Goal: Information Seeking & Learning: Learn about a topic

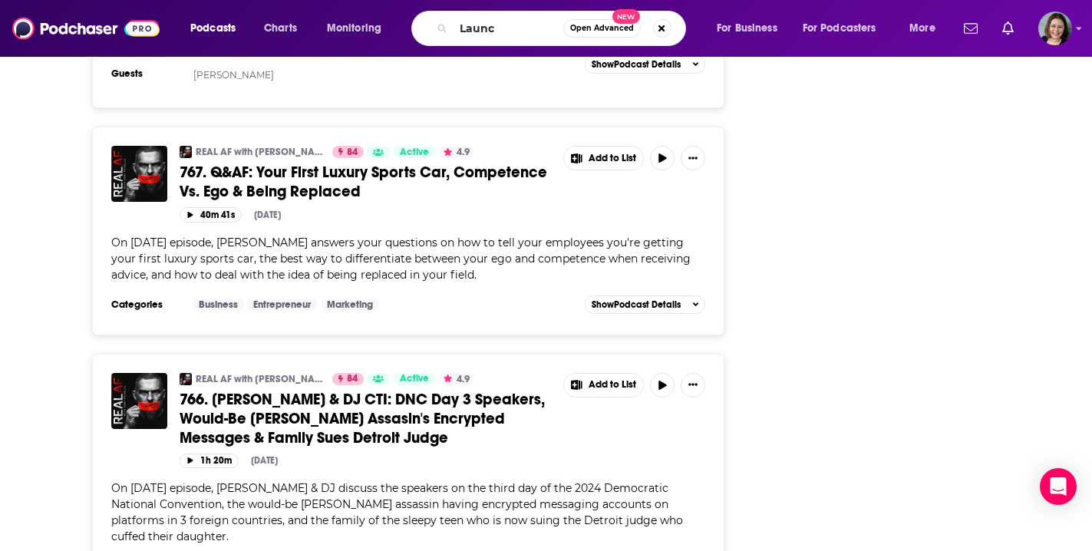
type input "Launch"
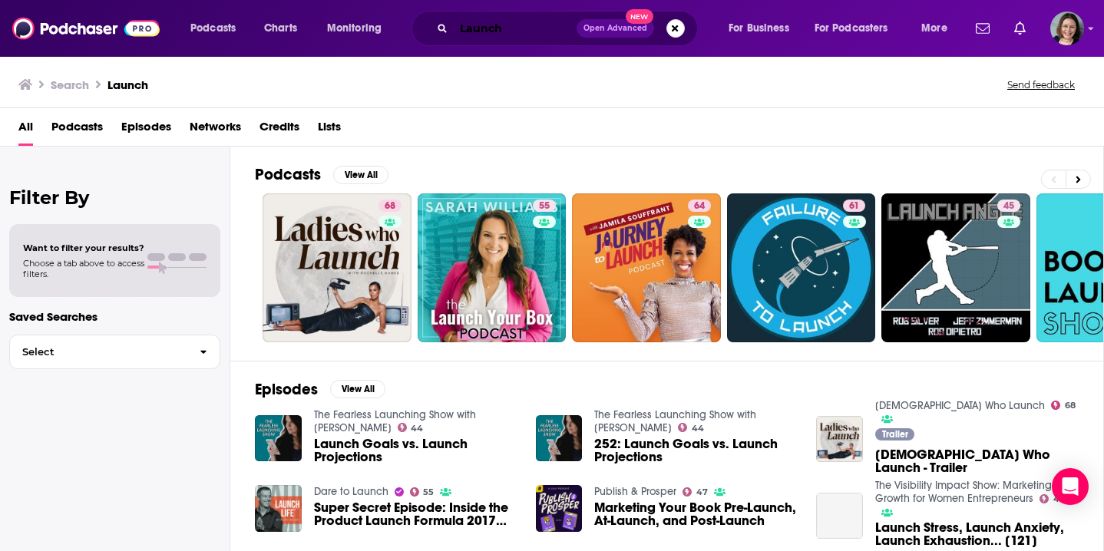
click at [511, 27] on input "Launch" at bounding box center [515, 28] width 123 height 25
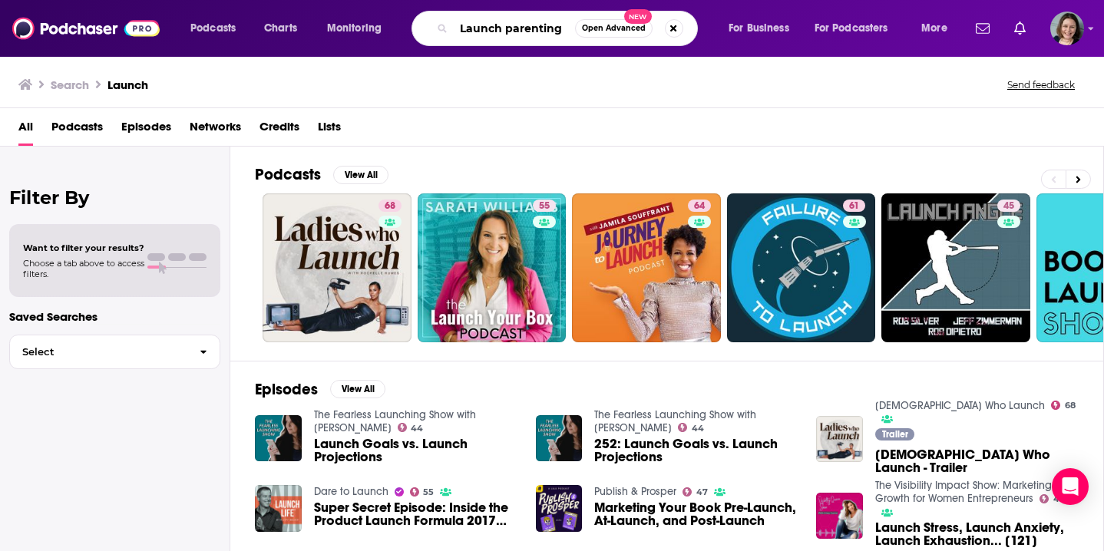
type input "Launch parenting"
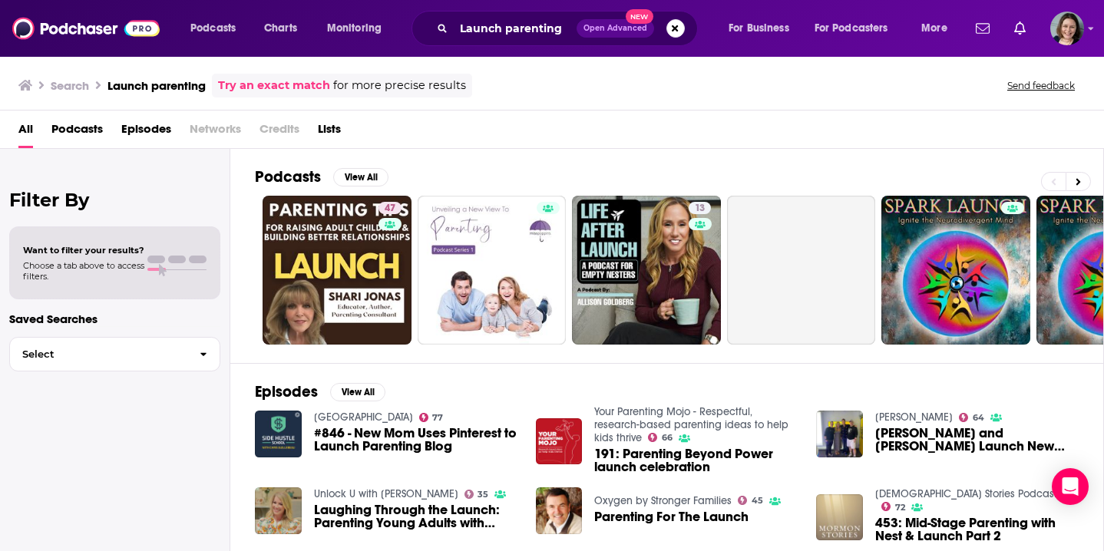
click at [359, 238] on link "47" at bounding box center [336, 270] width 149 height 149
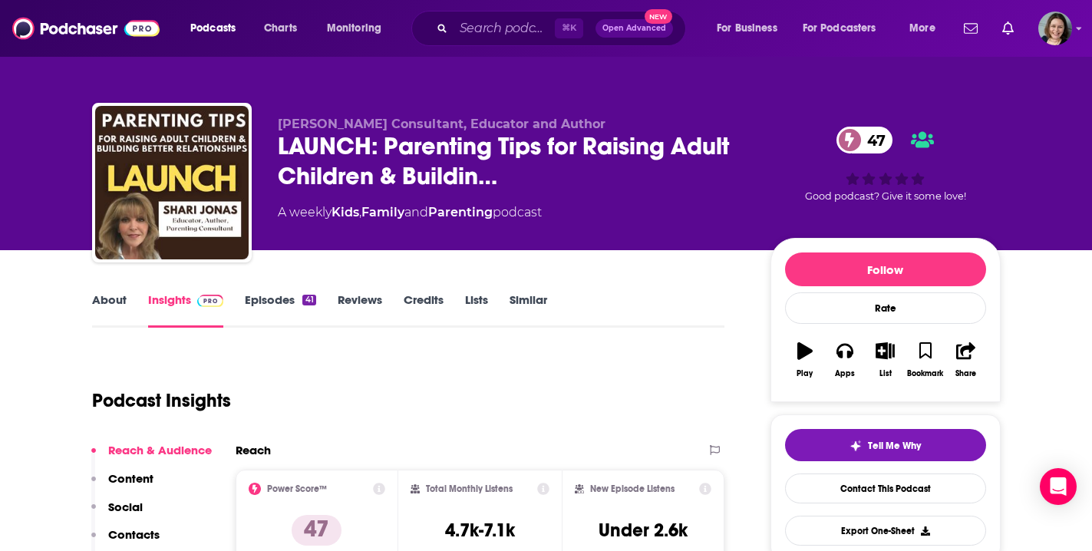
click at [269, 299] on link "Episodes 41" at bounding box center [280, 309] width 71 height 35
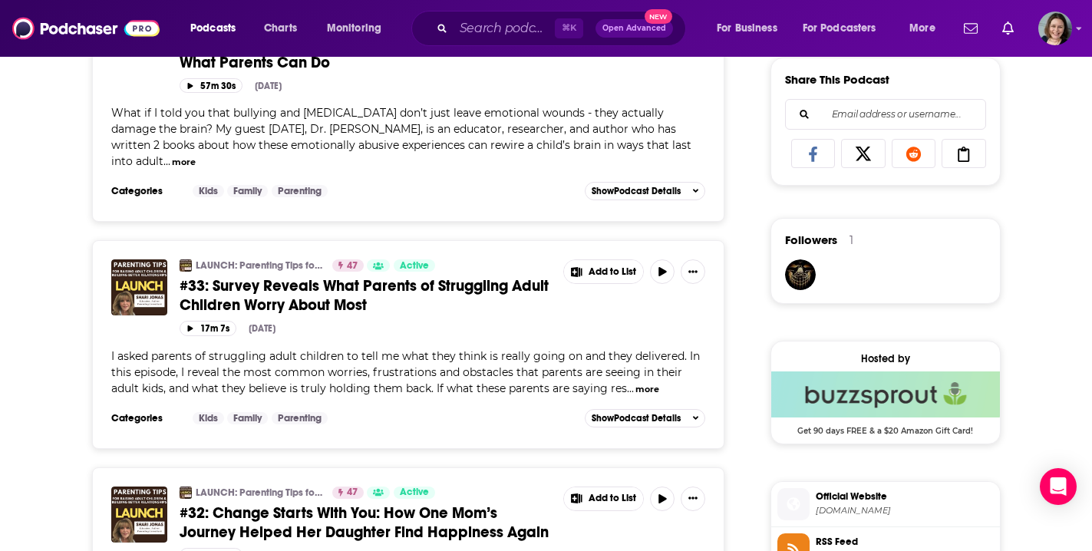
scroll to position [989, 0]
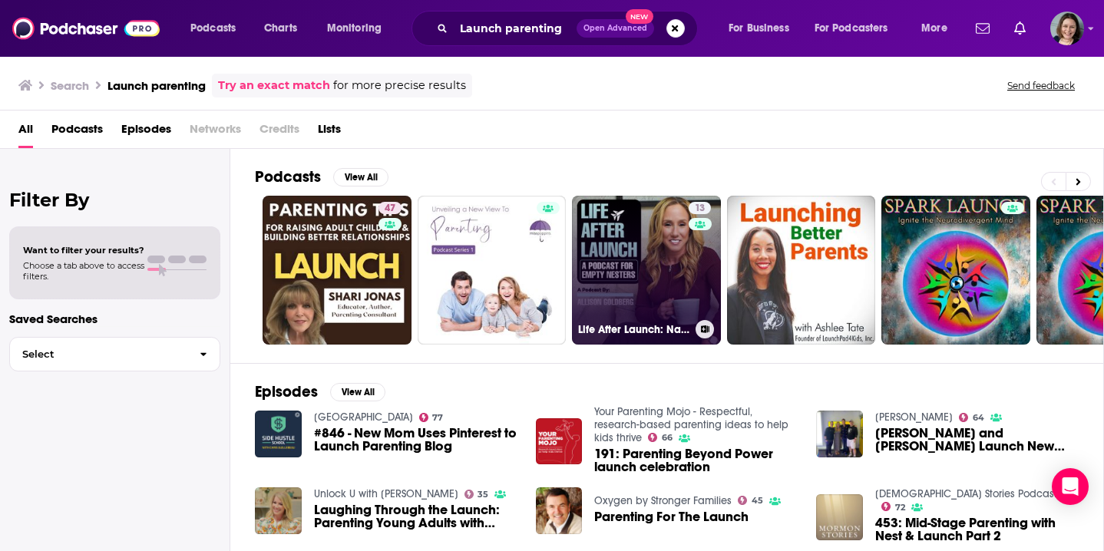
click at [633, 265] on link "13 Life After Launch: Navigating the Empty Nest" at bounding box center [646, 270] width 149 height 149
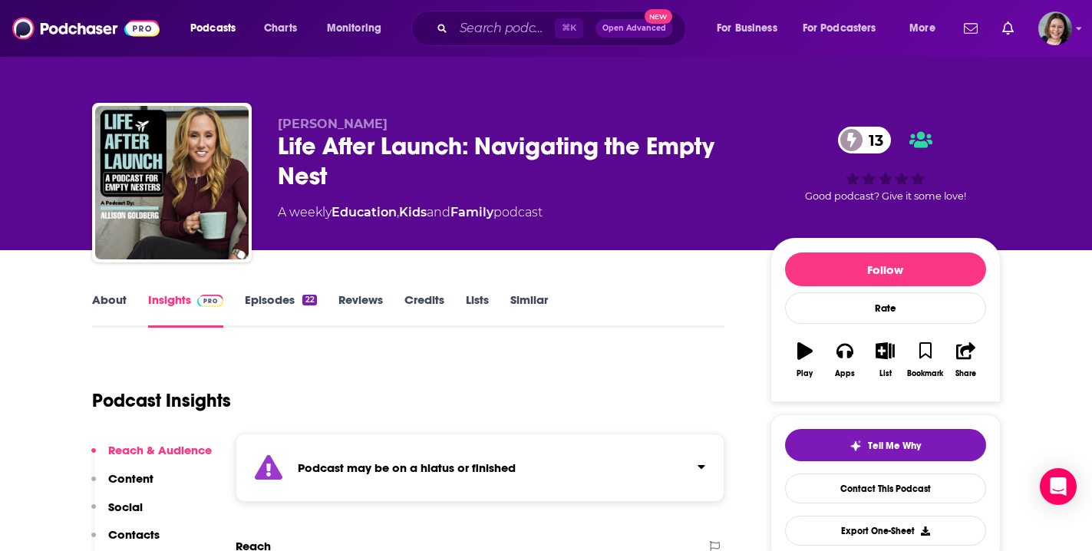
click at [280, 297] on link "Episodes 22" at bounding box center [280, 309] width 71 height 35
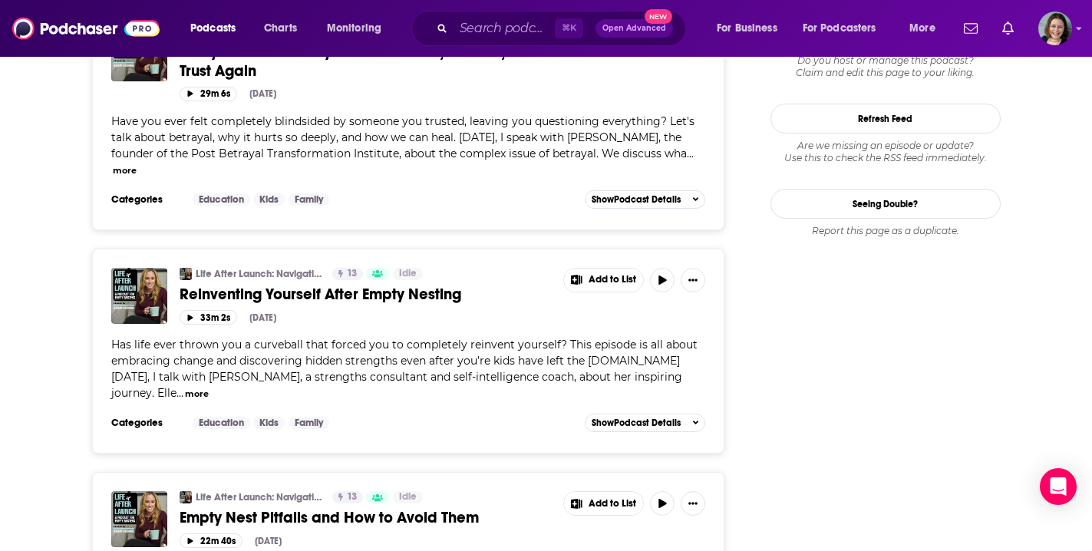
scroll to position [1582, 0]
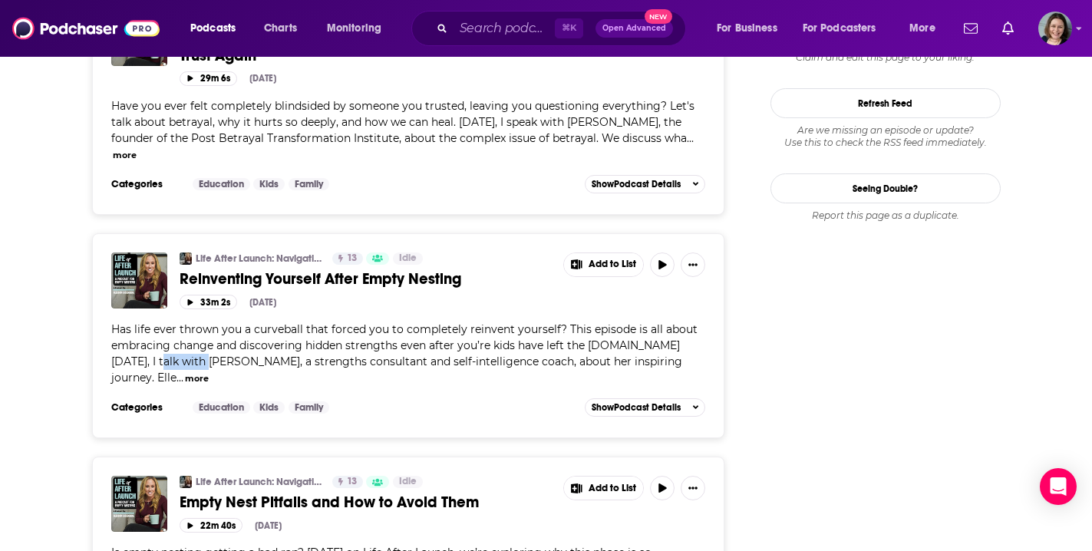
drag, startPoint x: 111, startPoint y: 309, endPoint x: 155, endPoint y: 312, distance: 44.6
click at [155, 322] on span "Has life ever thrown you a curveball that forced you to completely reinvent you…" at bounding box center [404, 353] width 586 height 62
copy span "[PERSON_NAME]"
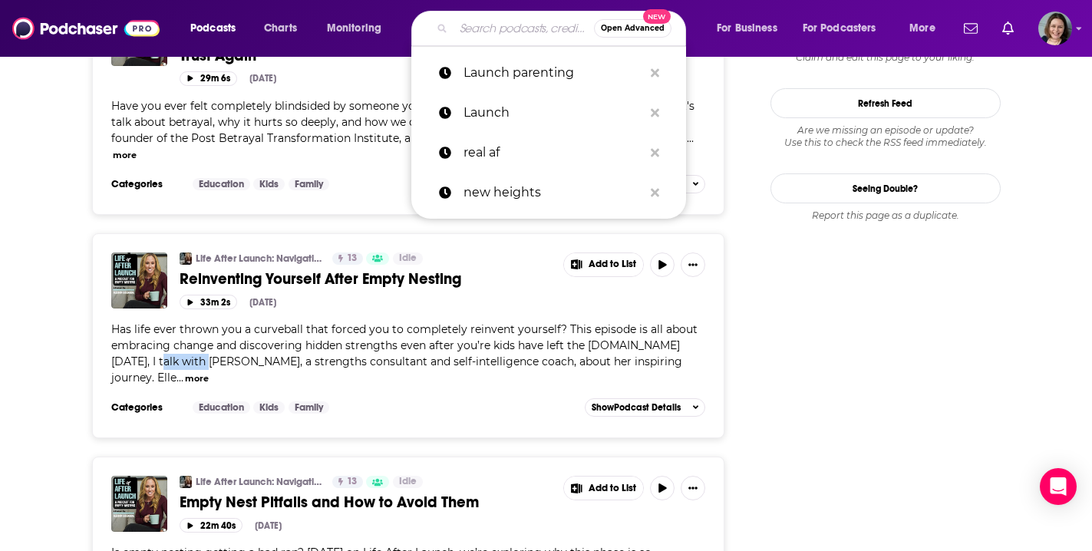
click at [487, 30] on input "Search podcasts, credits, & more..." at bounding box center [524, 28] width 140 height 25
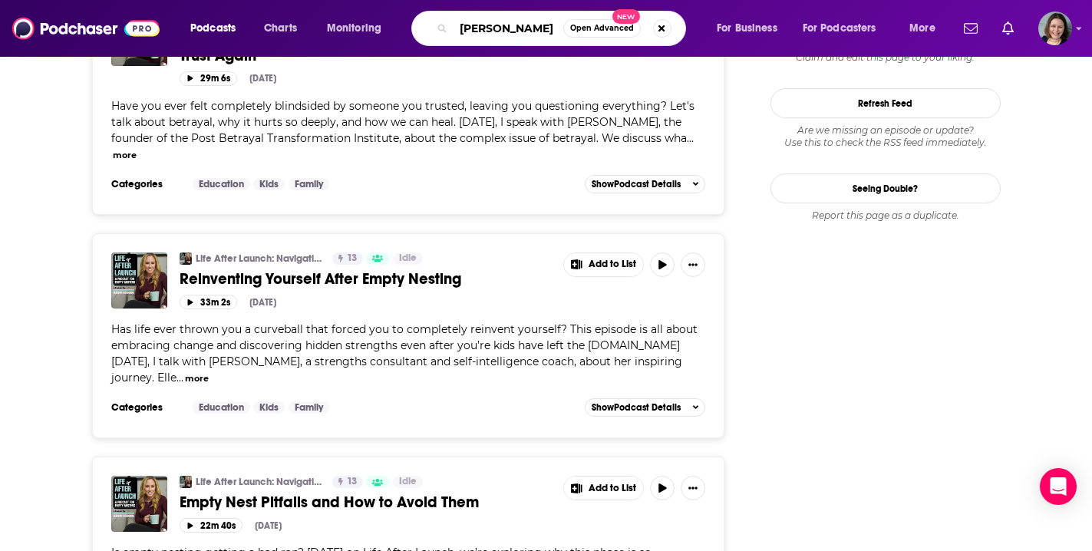
type input "[PERSON_NAME]"
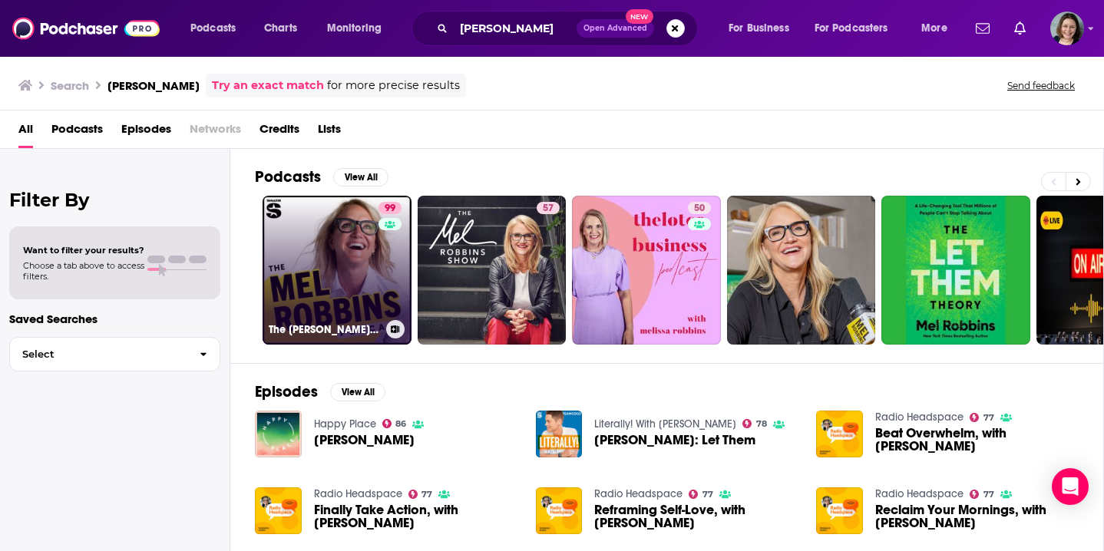
click at [314, 246] on link "99 The Mel Robbins Podcast" at bounding box center [336, 270] width 149 height 149
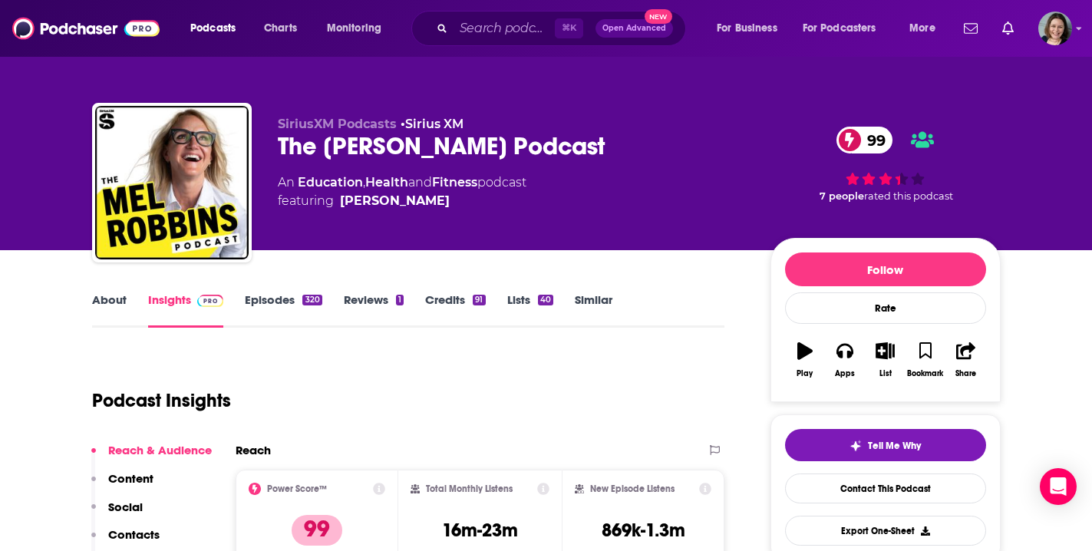
click at [276, 301] on link "Episodes 320" at bounding box center [283, 309] width 77 height 35
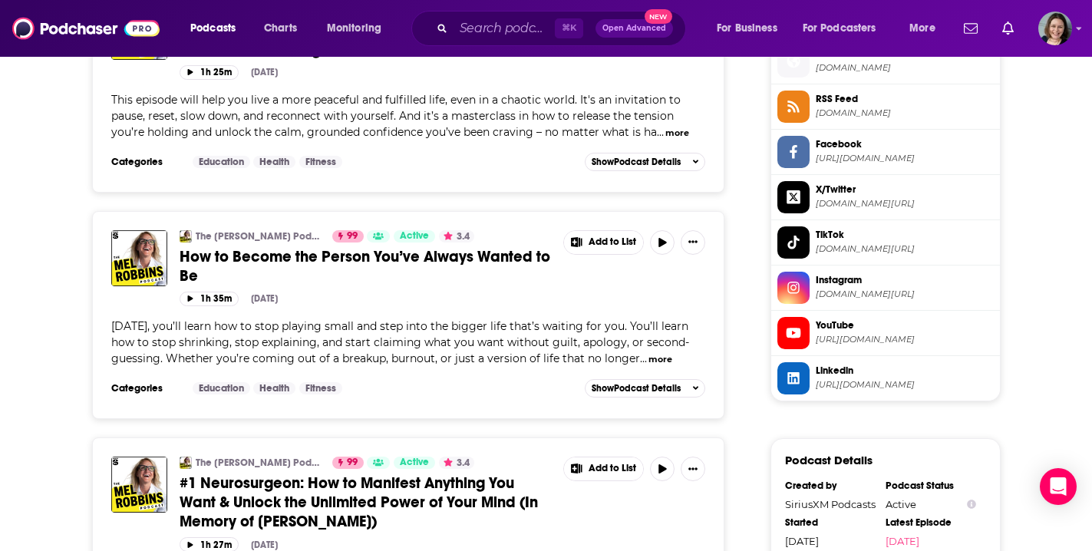
scroll to position [1396, 0]
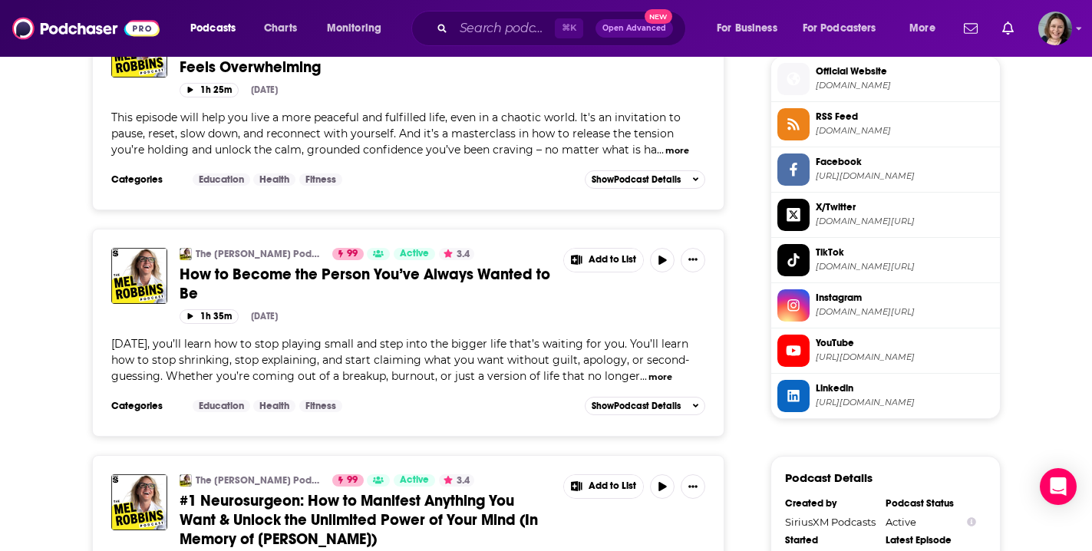
click at [411, 491] on span "#1 Neurosurgeon: How to Manifest Anything You Want & Unlock the Unlimited Power…" at bounding box center [359, 520] width 358 height 58
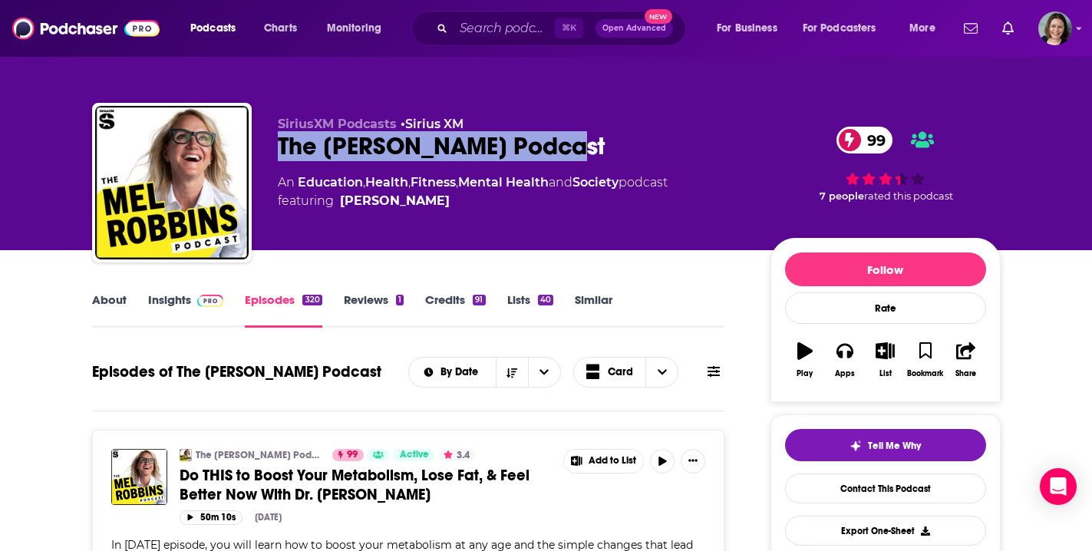
drag, startPoint x: 556, startPoint y: 145, endPoint x: 282, endPoint y: 149, distance: 274.8
click at [282, 149] on div "The Mel Robbins Podcast 99" at bounding box center [512, 146] width 468 height 30
copy h2 "The Mel Robbins Podcast"
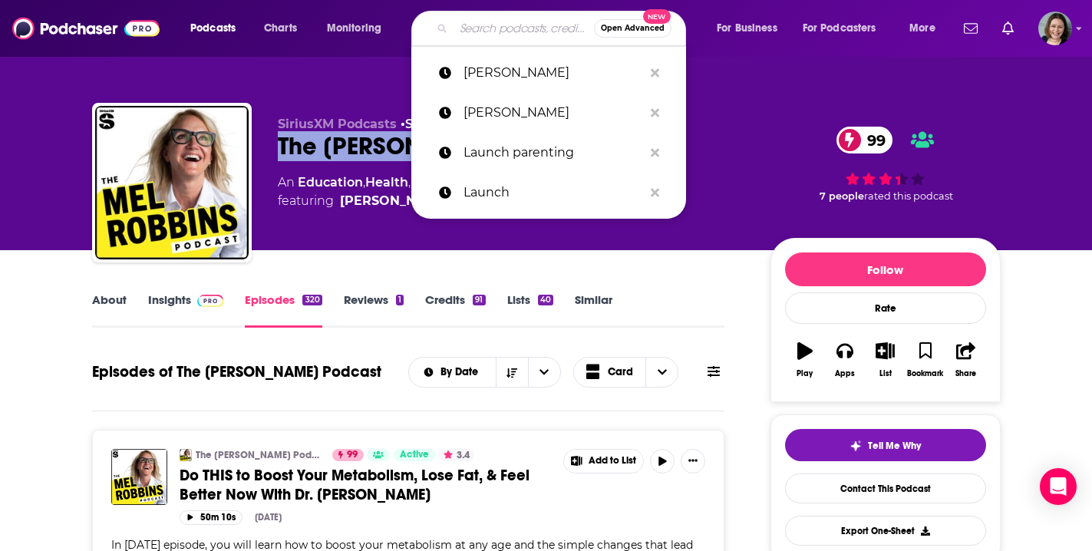
click at [507, 37] on input "Search podcasts, credits, & more..." at bounding box center [524, 28] width 140 height 25
paste input "The Modern [GEOGRAPHIC_DATA]"
type input "The Modern [GEOGRAPHIC_DATA]"
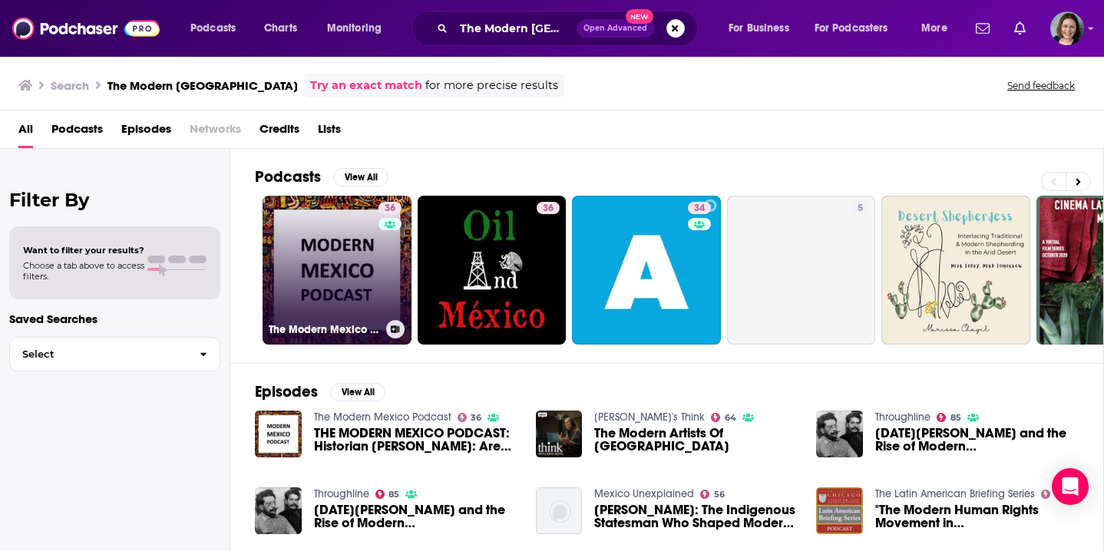
click at [316, 273] on link "36 The Modern Mexico Podcast" at bounding box center [336, 270] width 149 height 149
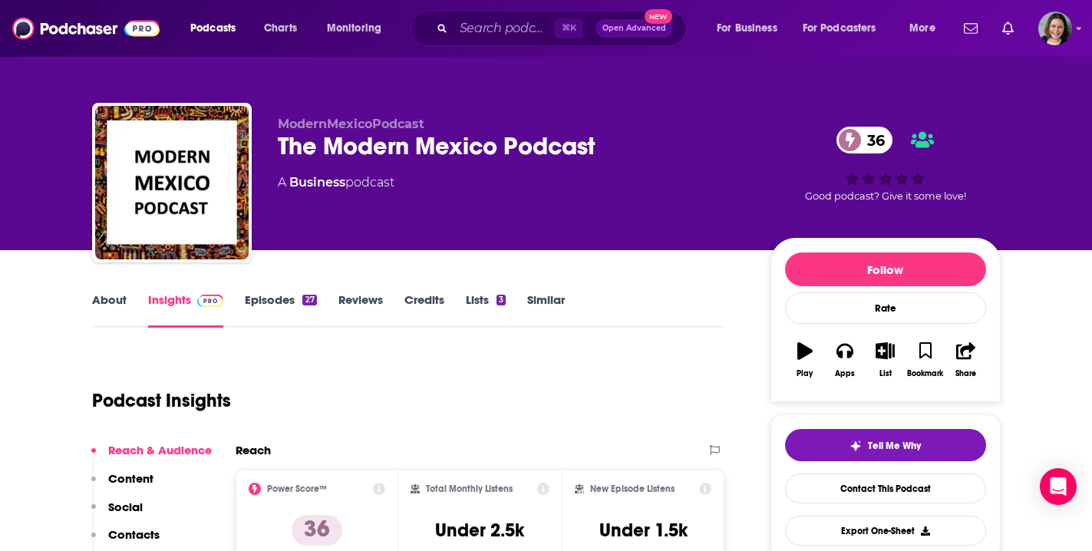
click at [118, 304] on link "About" at bounding box center [109, 309] width 35 height 35
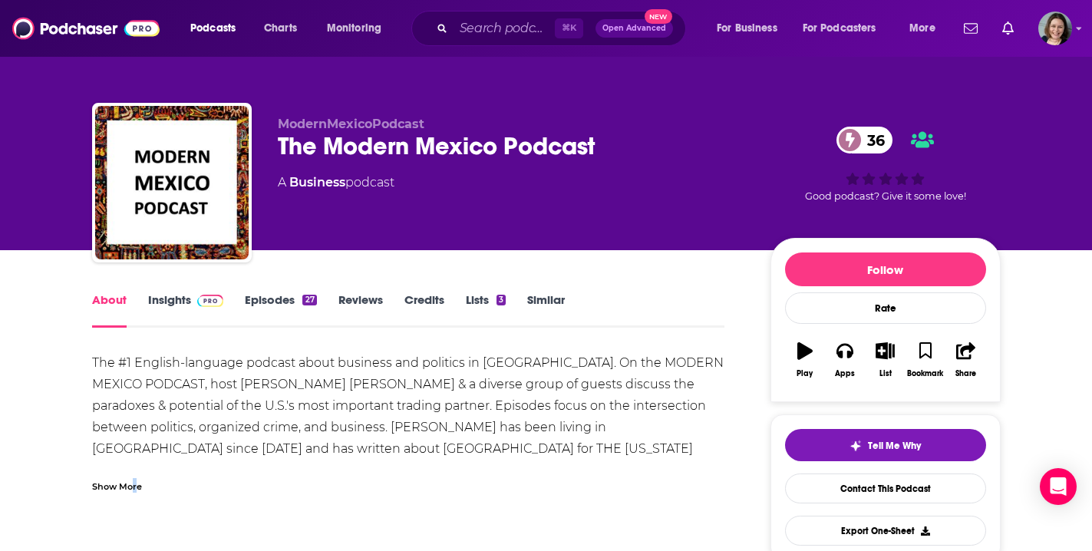
click at [134, 490] on div "Show More" at bounding box center [117, 485] width 50 height 15
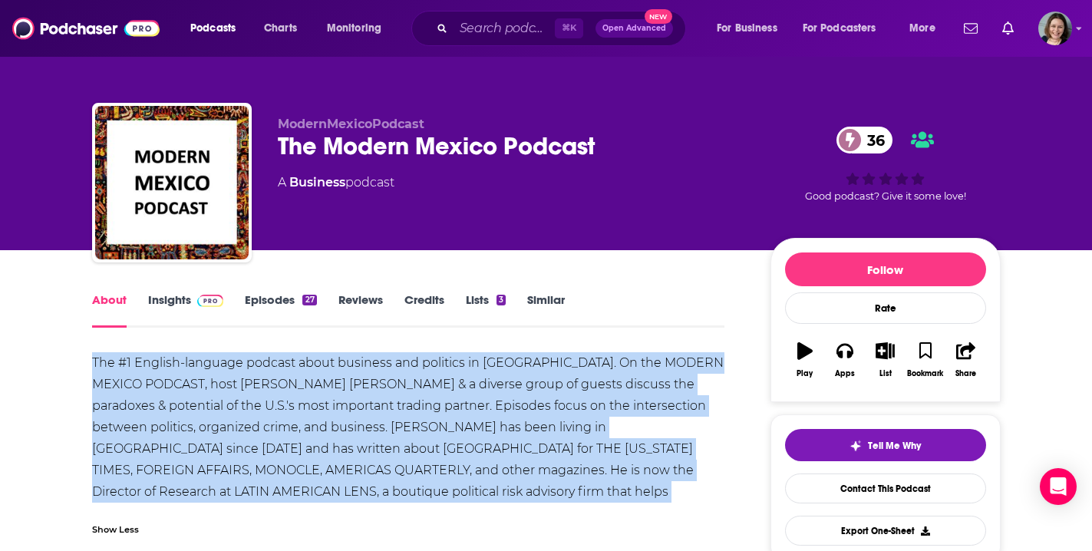
drag, startPoint x: 90, startPoint y: 361, endPoint x: 601, endPoint y: 486, distance: 526.2
copy div "The #1 English-language podcast about business and politics in [GEOGRAPHIC_DATA…"
click at [269, 297] on link "Episodes 27" at bounding box center [280, 309] width 71 height 35
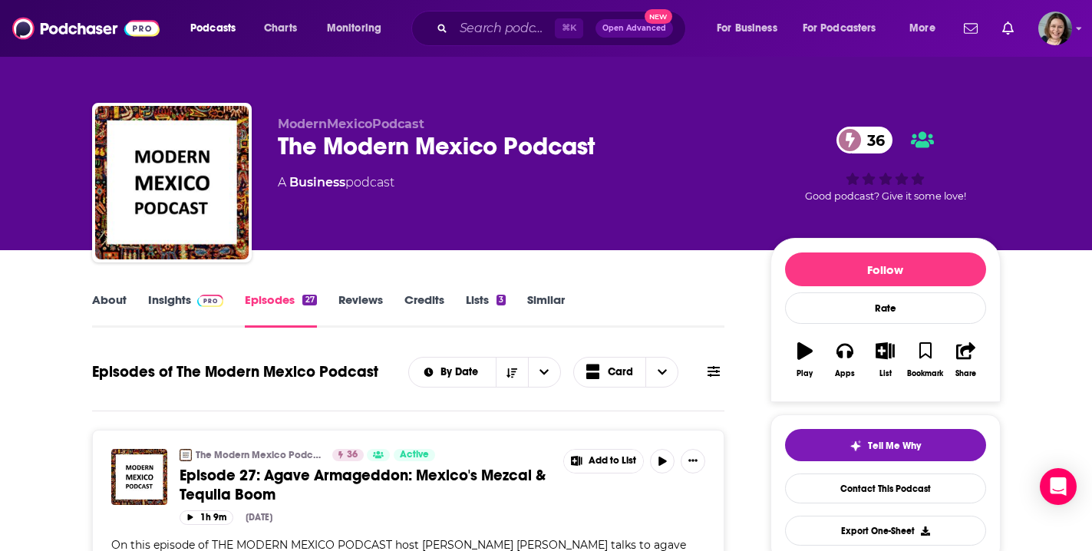
click at [115, 302] on link "About" at bounding box center [109, 309] width 35 height 35
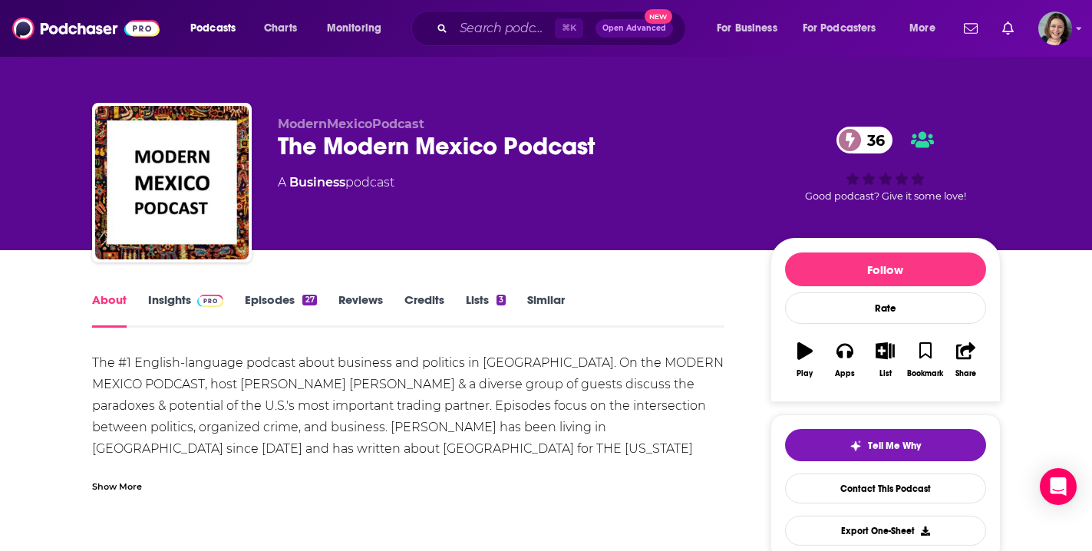
click at [128, 483] on div "Show More" at bounding box center [117, 485] width 50 height 15
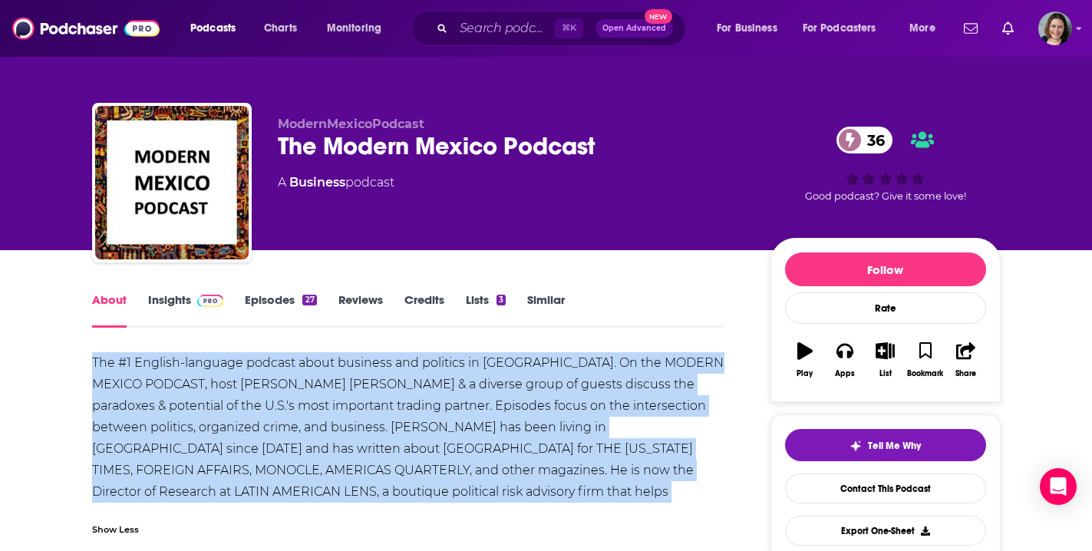
drag, startPoint x: 93, startPoint y: 361, endPoint x: 576, endPoint y: 501, distance: 503.3
click at [576, 501] on div "The #1 English-language podcast about business and politics in [GEOGRAPHIC_DATA…" at bounding box center [408, 438] width 633 height 172
copy div "The #1 English-language podcast about business and politics in [GEOGRAPHIC_DATA…"
click at [280, 301] on link "Episodes 27" at bounding box center [280, 309] width 71 height 35
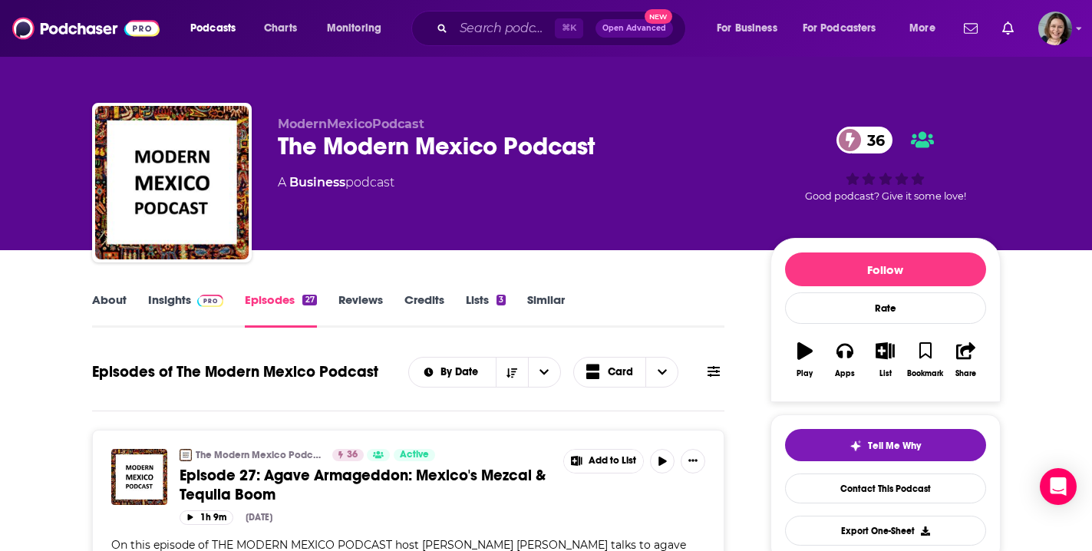
click at [108, 299] on link "About" at bounding box center [109, 309] width 35 height 35
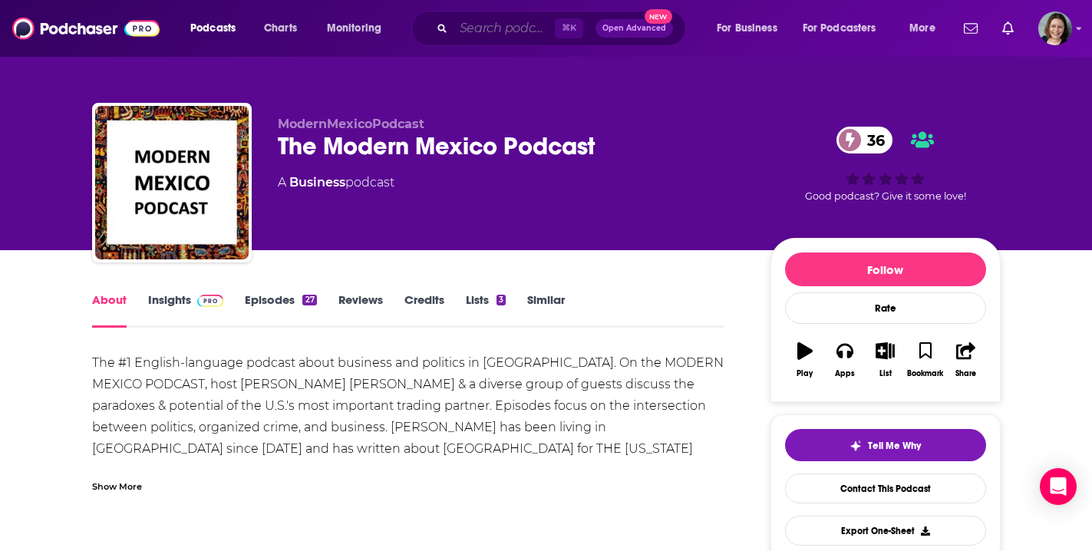
click at [486, 33] on input "Search podcasts, credits, & more..." at bounding box center [504, 28] width 101 height 25
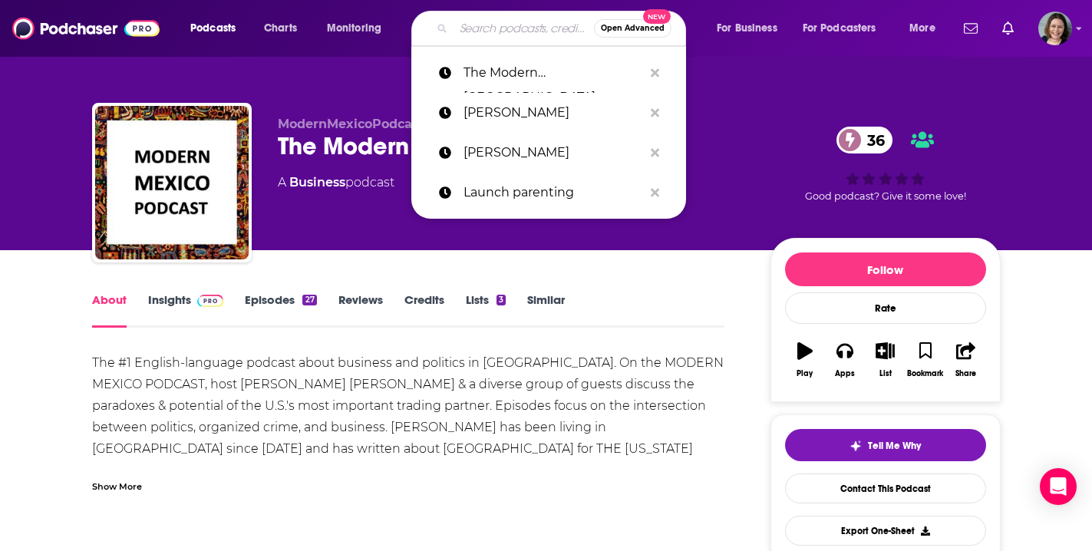
paste input "Ukraine Without Hype"
type input "Ukraine Without Hype"
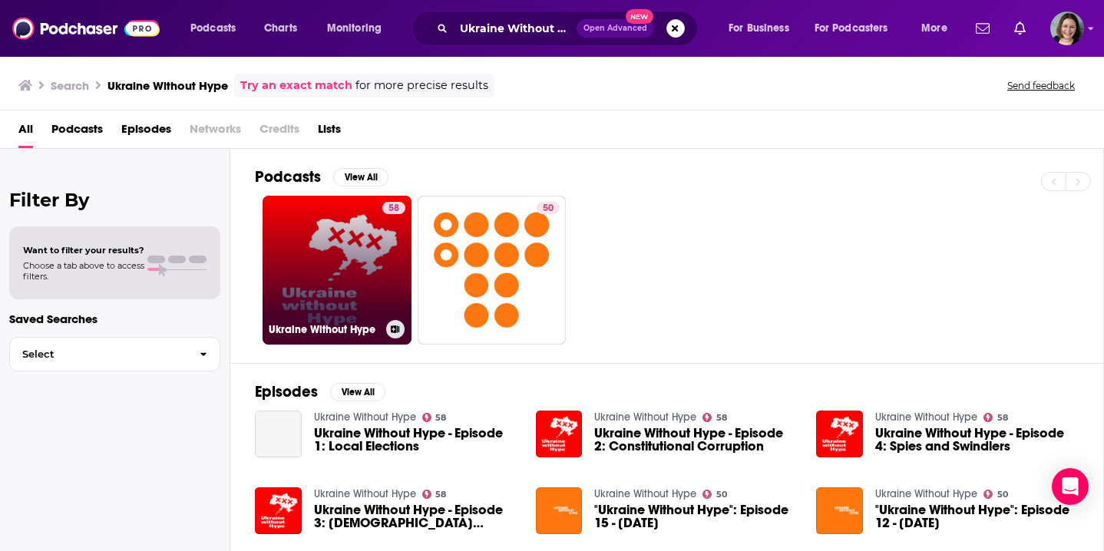
click at [342, 294] on link "58 Ukraine Without Hype" at bounding box center [336, 270] width 149 height 149
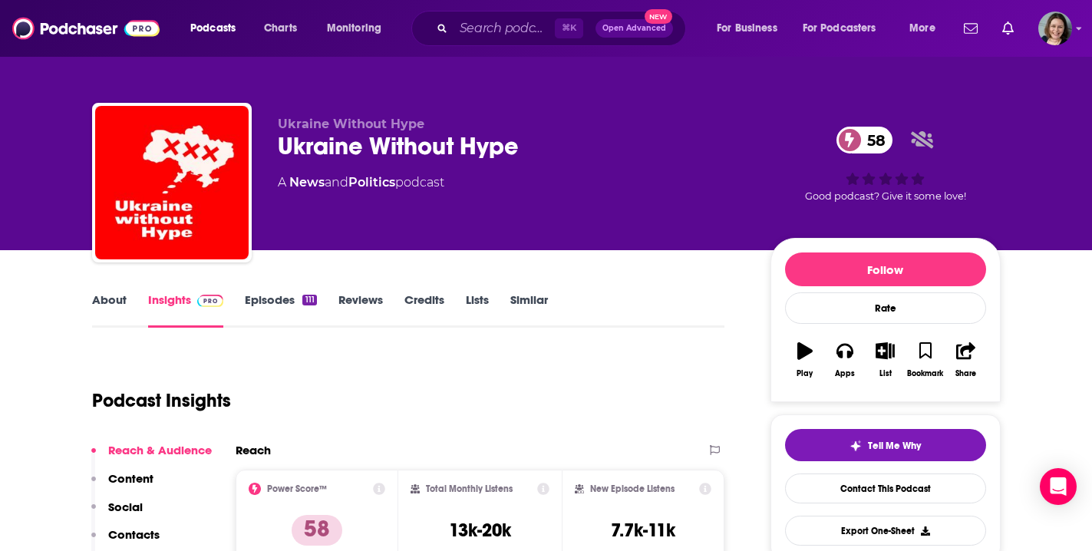
click at [276, 300] on link "Episodes 111" at bounding box center [280, 309] width 71 height 35
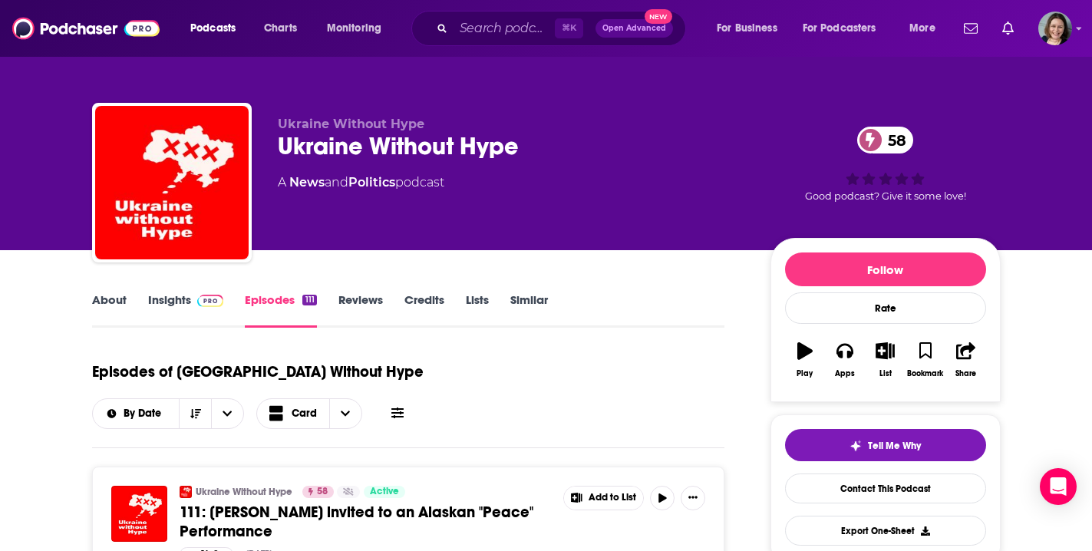
click at [115, 295] on link "About" at bounding box center [109, 309] width 35 height 35
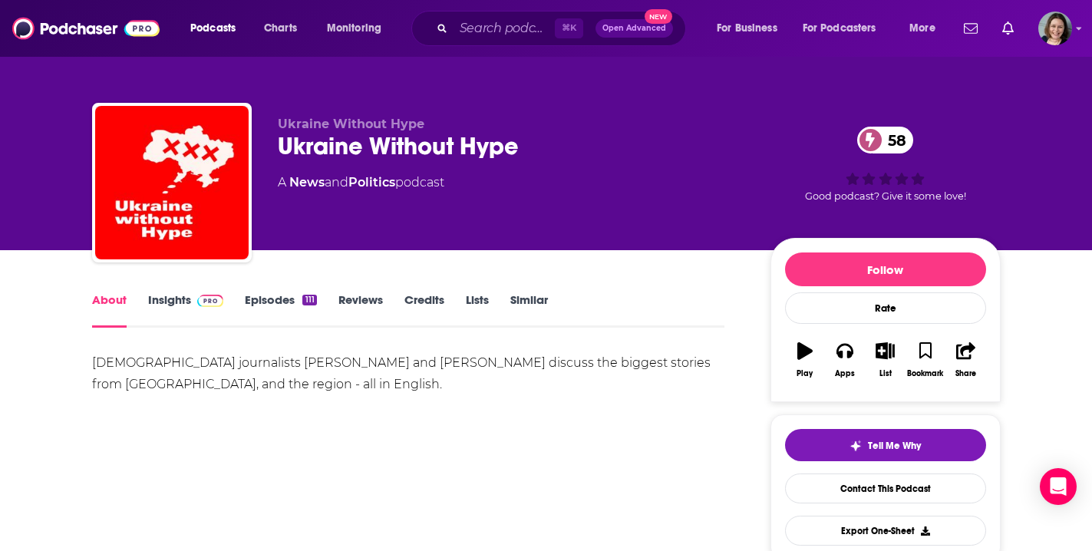
click at [286, 302] on link "Episodes 111" at bounding box center [280, 309] width 71 height 35
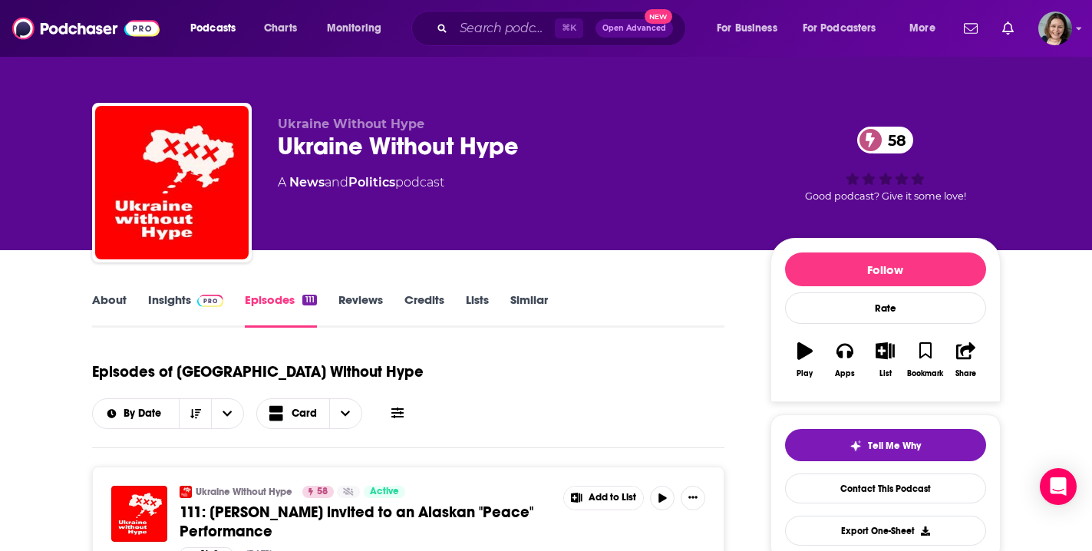
click at [105, 298] on link "About" at bounding box center [109, 309] width 35 height 35
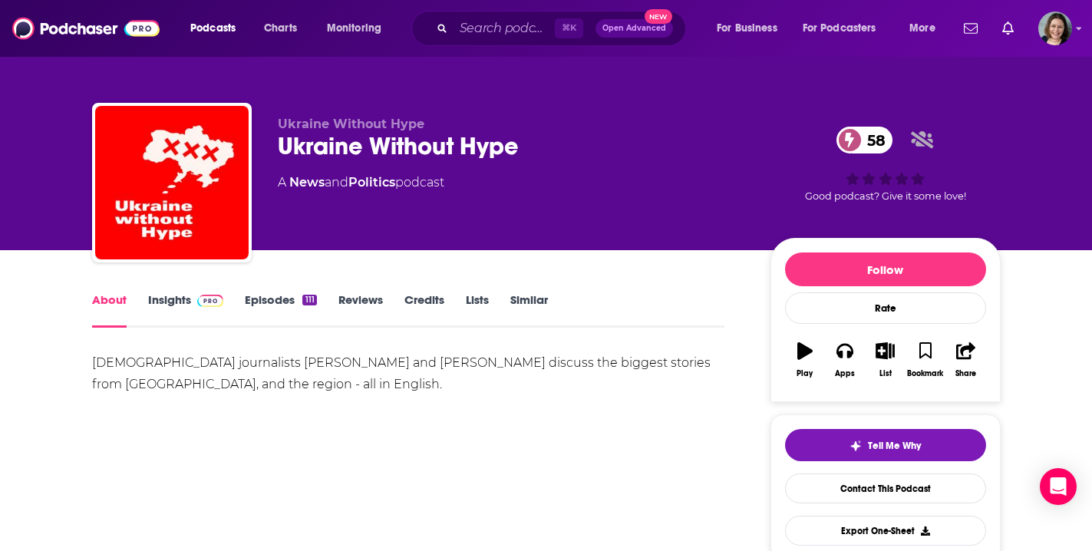
click at [269, 299] on link "Episodes 111" at bounding box center [280, 309] width 71 height 35
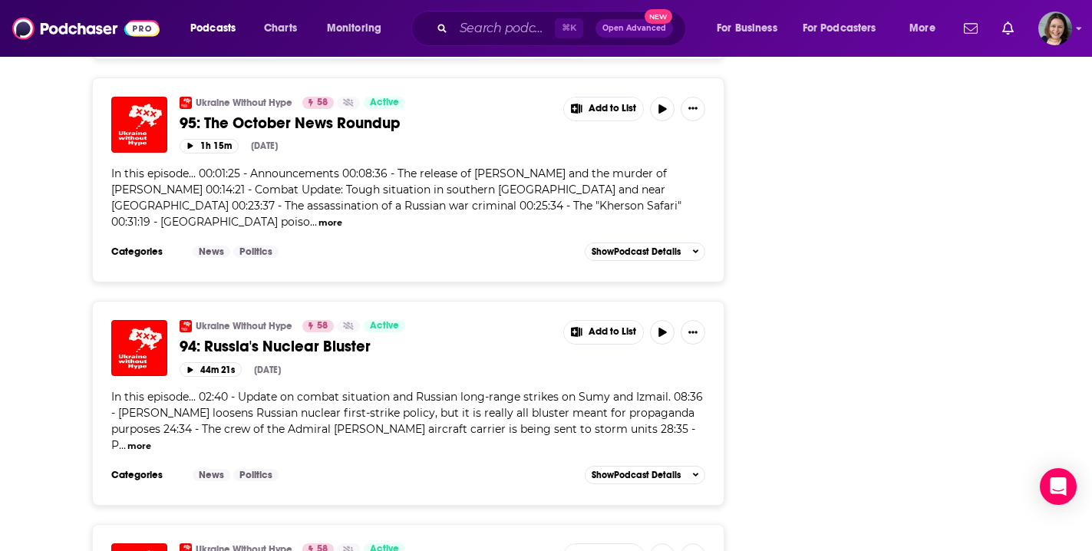
scroll to position [4160, 0]
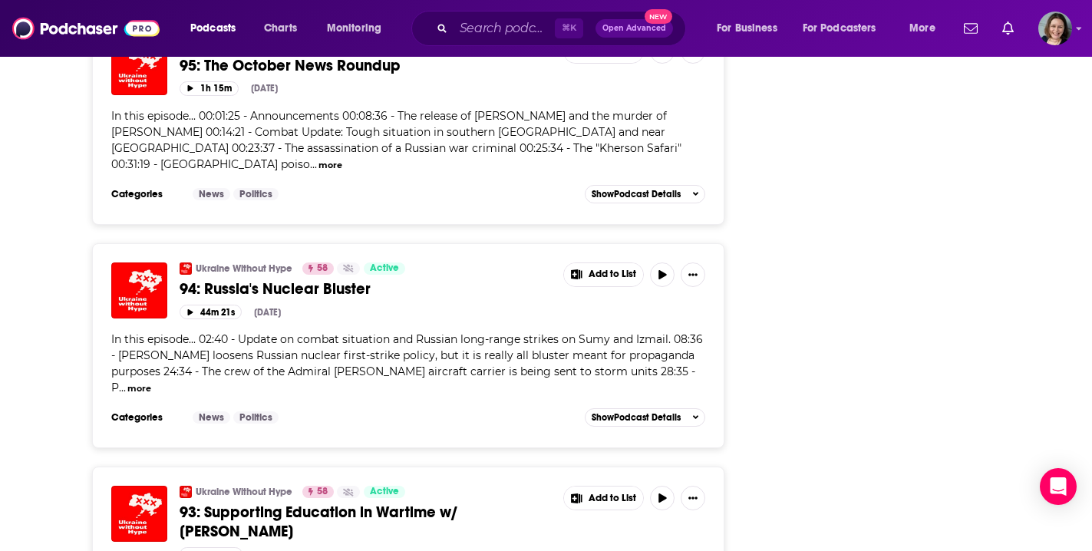
click at [427, 503] on span "93: Supporting Education in Wartime w/ Yasmine Sherif" at bounding box center [319, 522] width 278 height 38
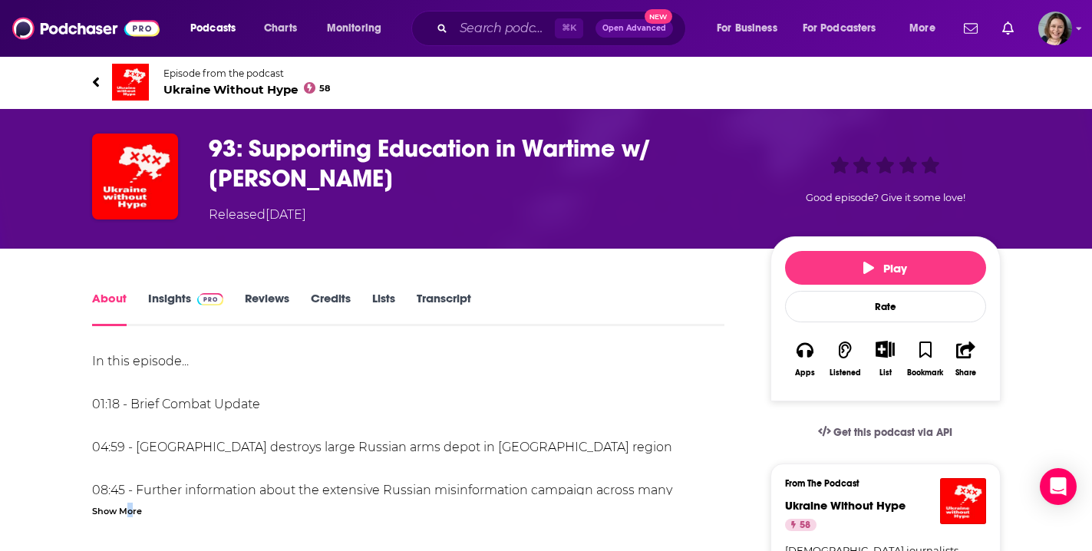
click at [130, 510] on div "Show More" at bounding box center [117, 510] width 50 height 15
drag, startPoint x: 375, startPoint y: 175, endPoint x: 252, endPoint y: 144, distance: 127.5
click at [252, 144] on h1 "93: Supporting Education in Wartime w/ Yasmine Sherif" at bounding box center [477, 164] width 537 height 60
copy h1 "Supporting Education in Wartime w/ Yasmine Sherif"
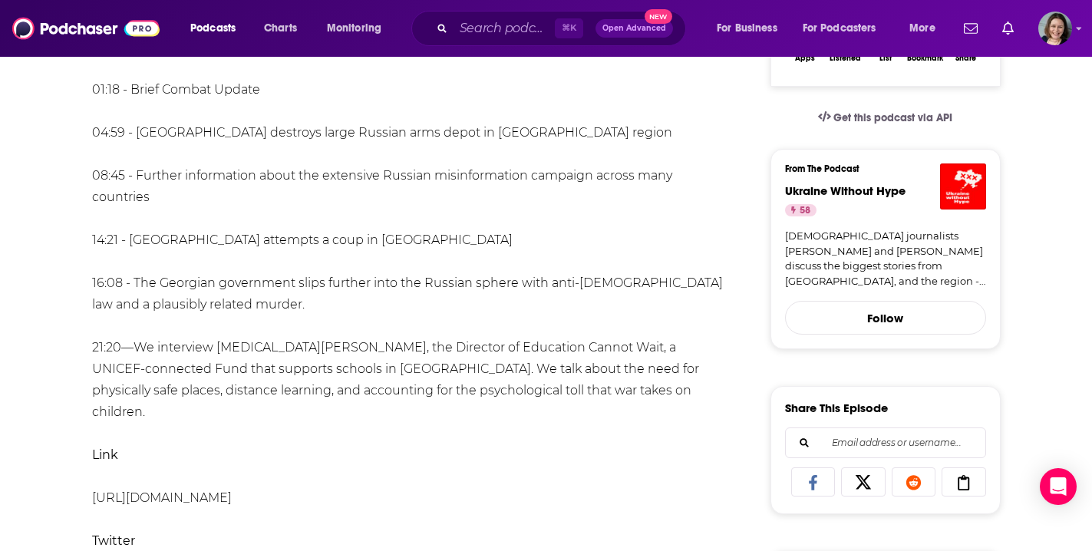
scroll to position [324, 0]
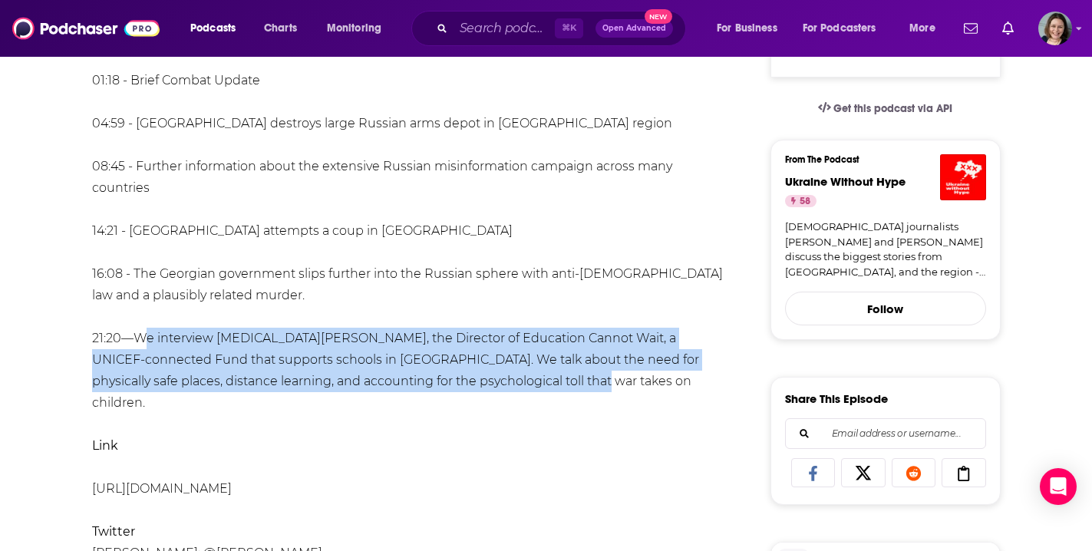
drag, startPoint x: 504, startPoint y: 381, endPoint x: 137, endPoint y: 338, distance: 370.1
click at [137, 338] on div "In this episode... 01:18 - Brief Combat Update 04:59 - Ukraine destroys large R…" at bounding box center [408, 478] width 633 height 903
copy div "We interview Yasmin Sherif, the Director of Education Cannot Wait, a UNICEF-con…"
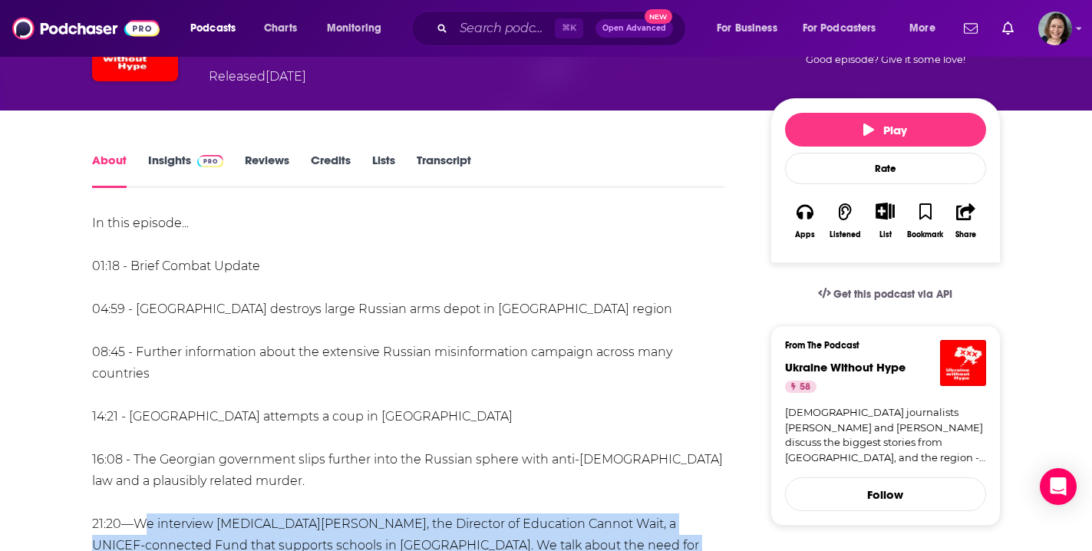
scroll to position [0, 0]
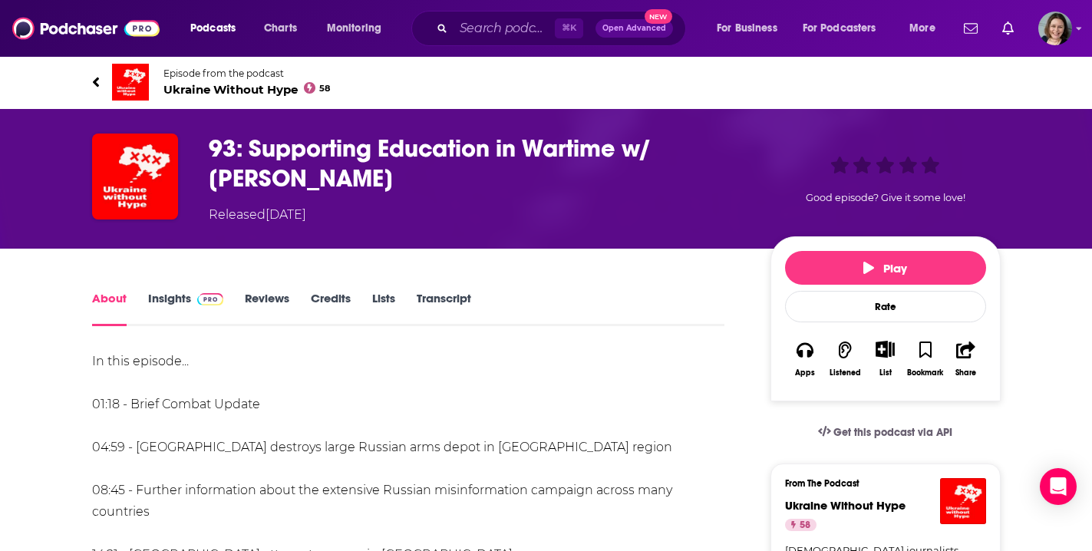
click at [99, 81] on icon at bounding box center [96, 81] width 8 height 15
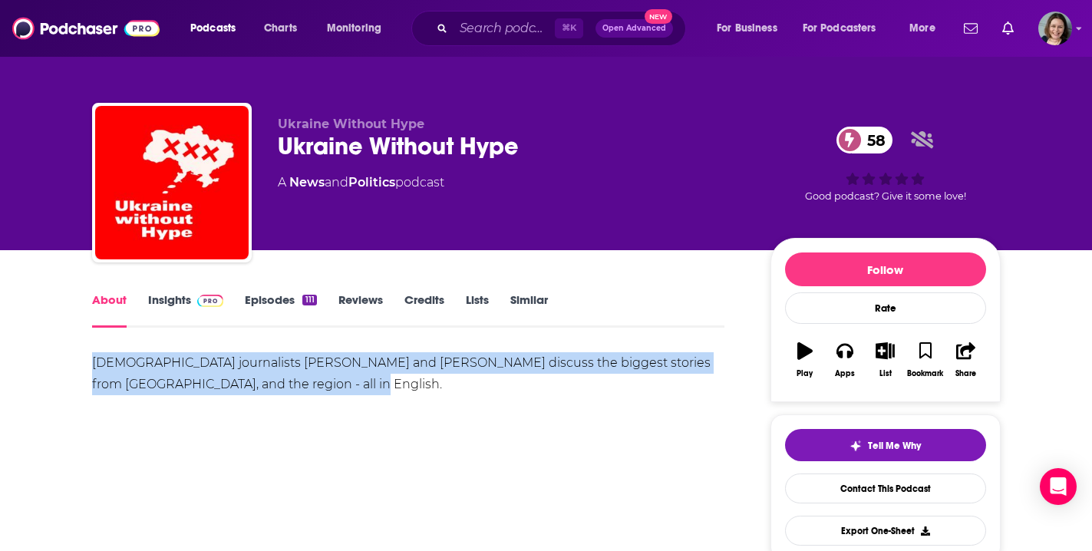
drag, startPoint x: 328, startPoint y: 388, endPoint x: 91, endPoint y: 361, distance: 238.7
click at [92, 361] on div "Ukraine-based journalists Romeo Kokriatski and Anthony Bartaway discuss the big…" at bounding box center [408, 373] width 633 height 43
copy div "Ukraine-based journalists Romeo Kokriatski and Anthony Bartaway discuss the big…"
click at [167, 302] on link "Insights" at bounding box center [186, 309] width 76 height 35
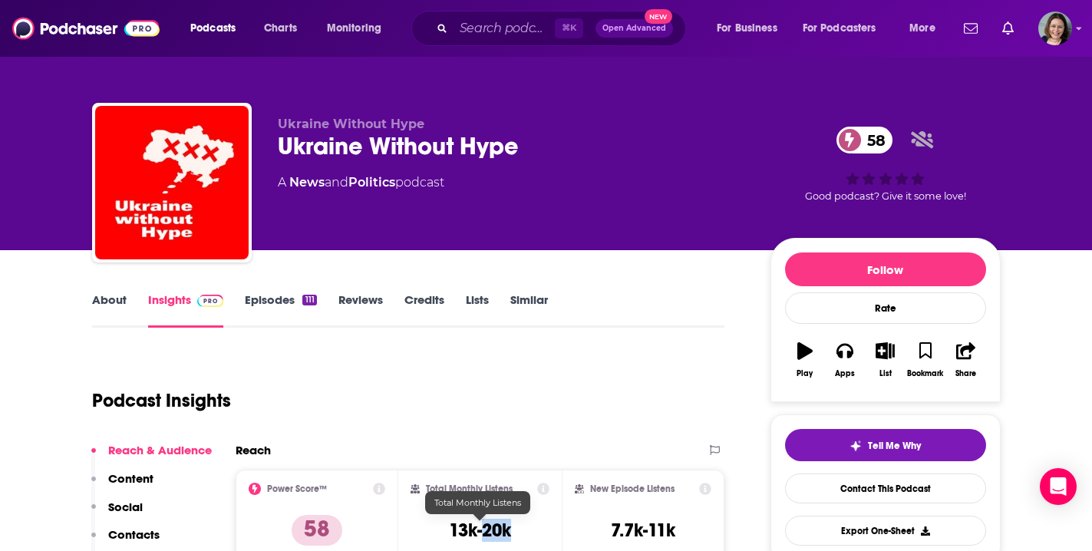
drag, startPoint x: 510, startPoint y: 530, endPoint x: 482, endPoint y: 531, distance: 28.4
click at [482, 531] on h3 "13k-20k" at bounding box center [480, 530] width 62 height 23
copy h3 "20k"
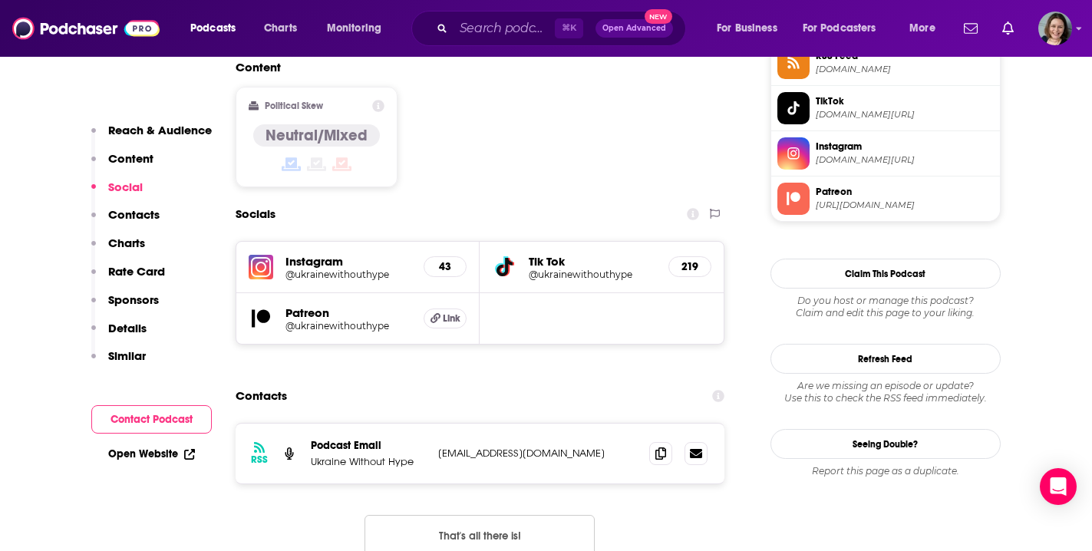
scroll to position [1208, 0]
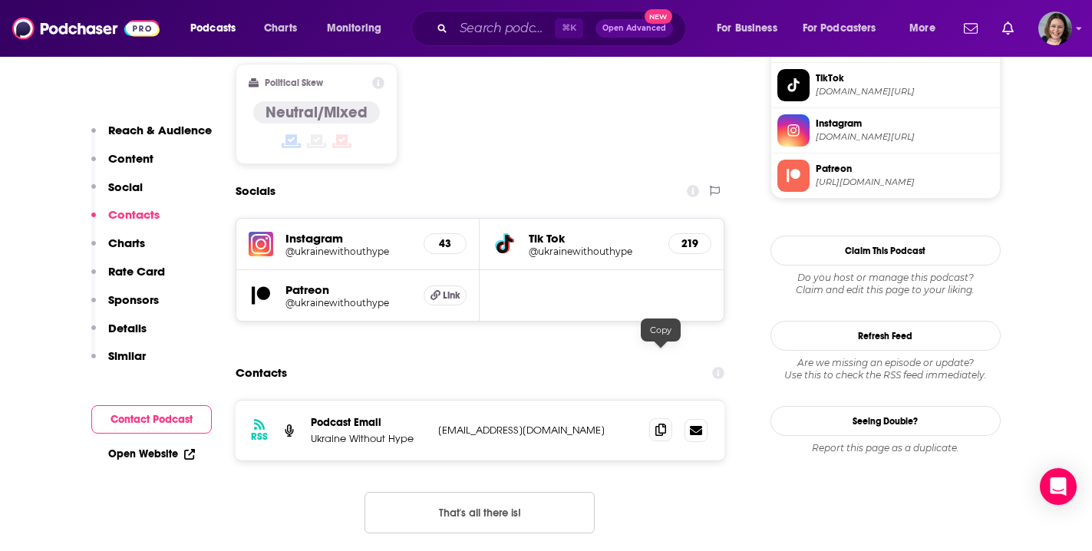
click at [665, 424] on icon at bounding box center [660, 430] width 11 height 12
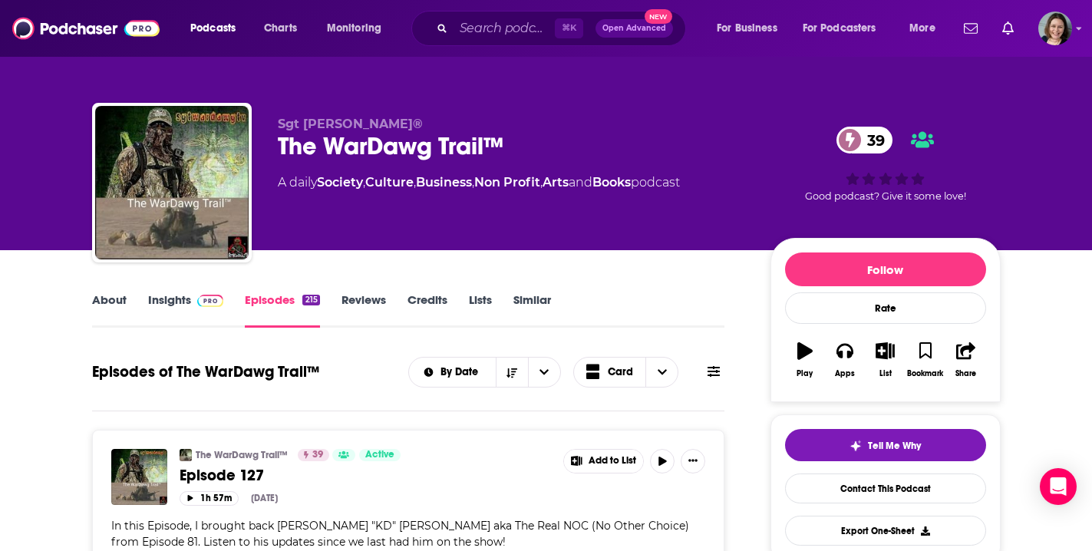
scroll to position [294, 0]
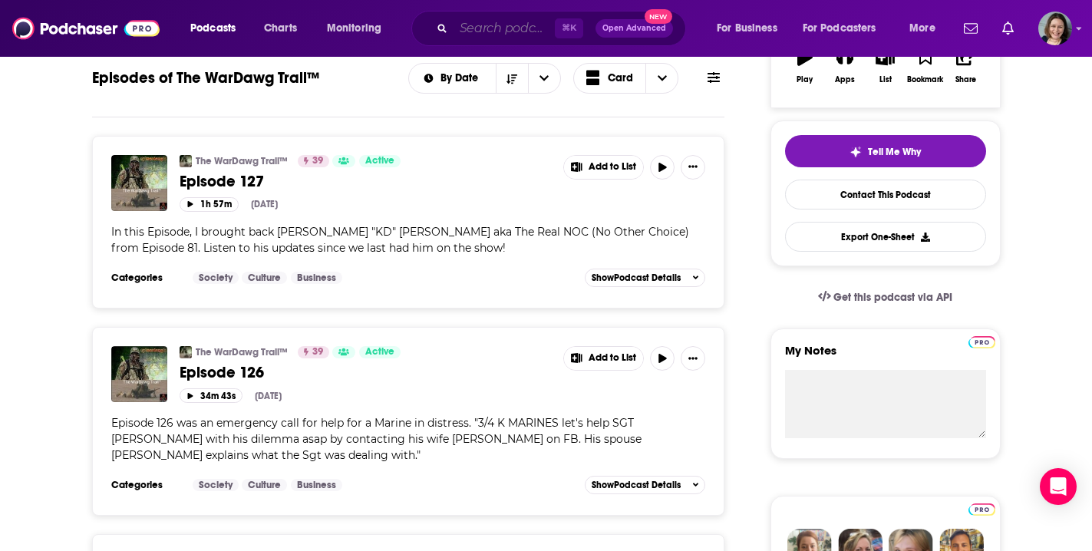
click at [474, 34] on input "Search podcasts, credits, & more..." at bounding box center [504, 28] width 101 height 25
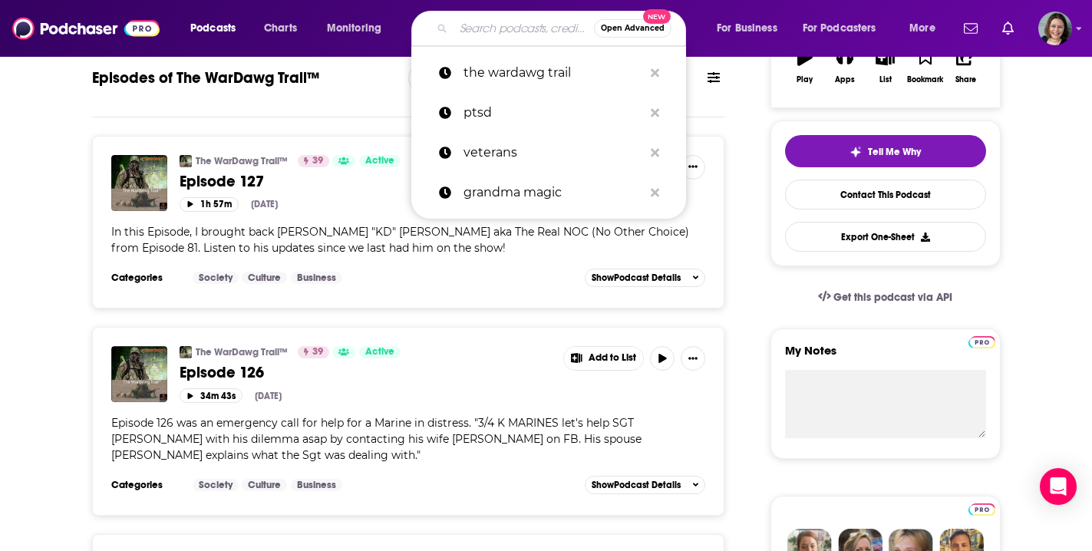
paste input "[PERSON_NAME]"
type input "[PERSON_NAME]"
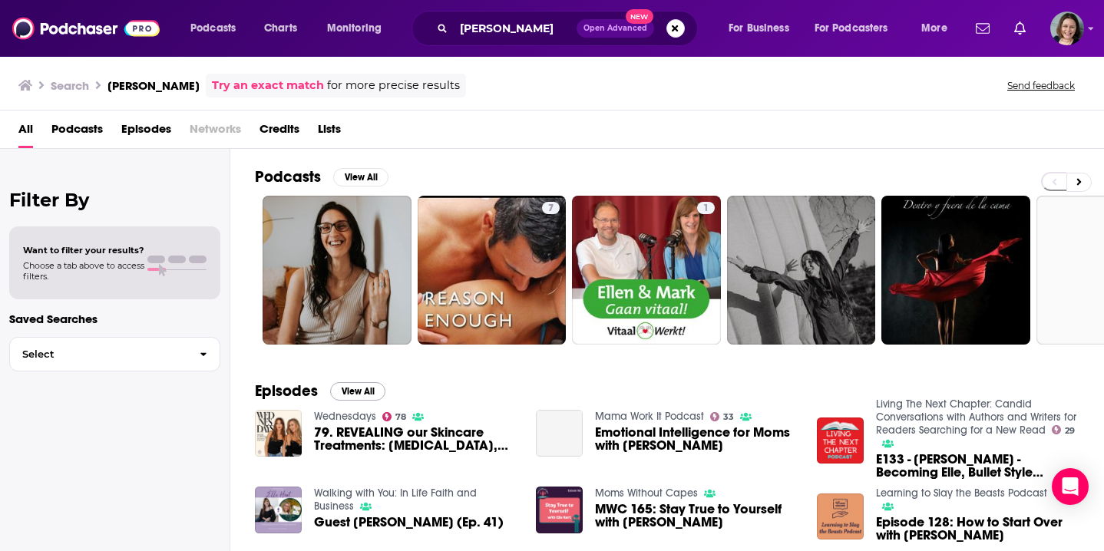
click at [358, 393] on button "View All" at bounding box center [357, 391] width 55 height 18
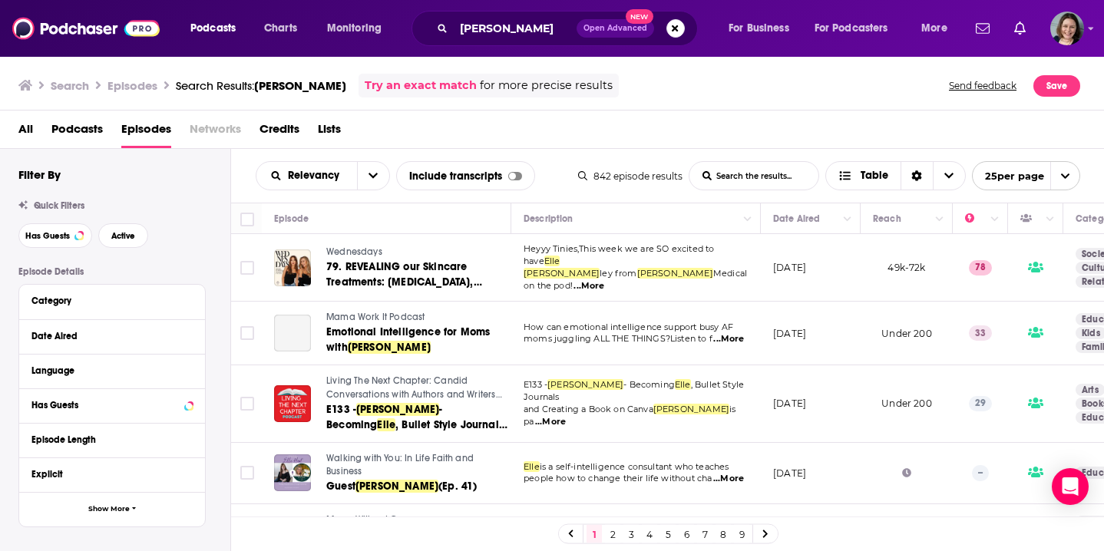
click at [769, 293] on td "[DATE]" at bounding box center [811, 268] width 100 height 68
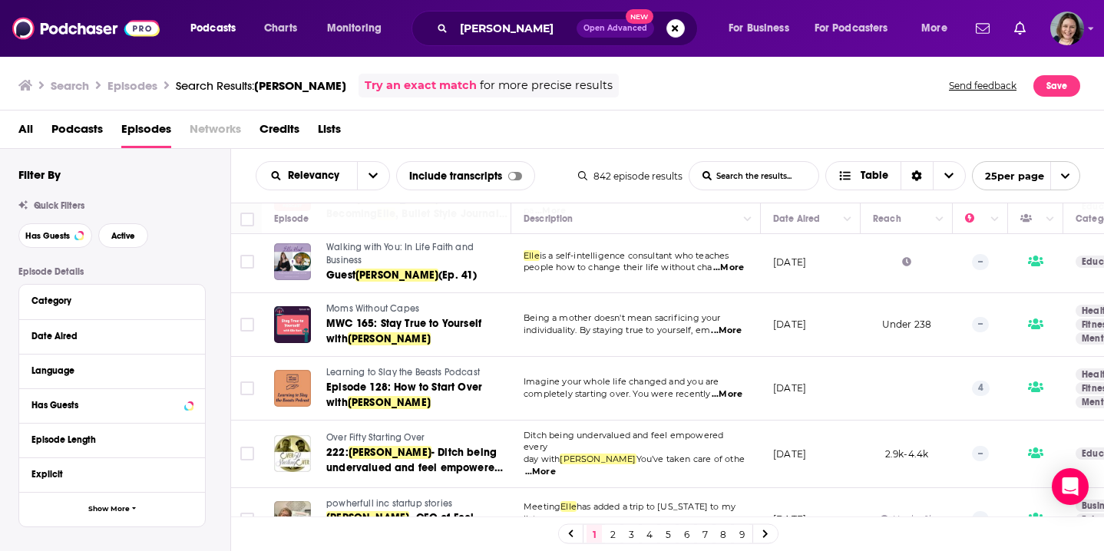
scroll to position [211, 0]
click at [556, 466] on span "...More" at bounding box center [540, 472] width 31 height 12
click at [854, 408] on td "[DATE]" at bounding box center [811, 389] width 100 height 64
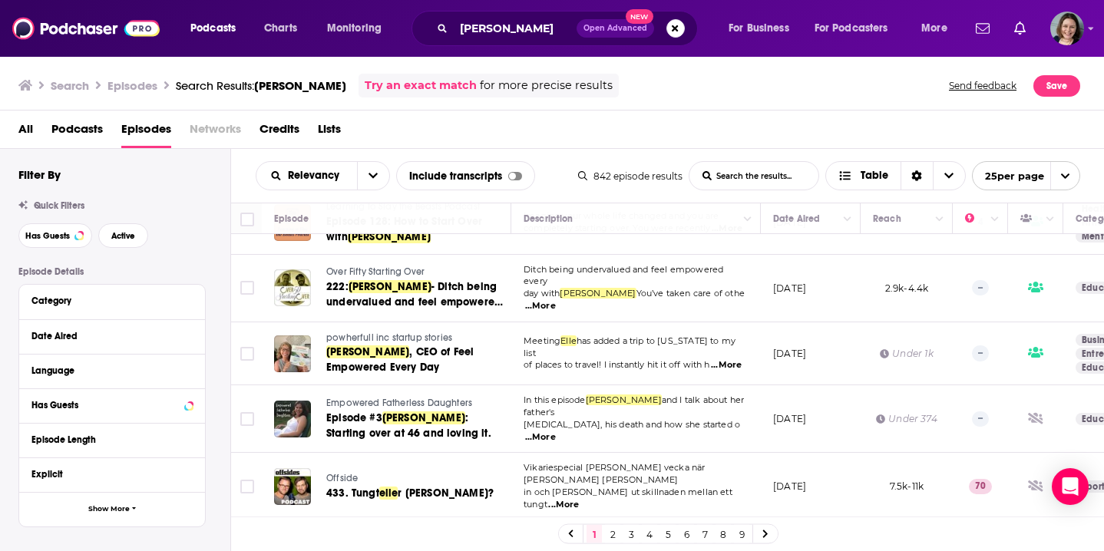
scroll to position [384, 0]
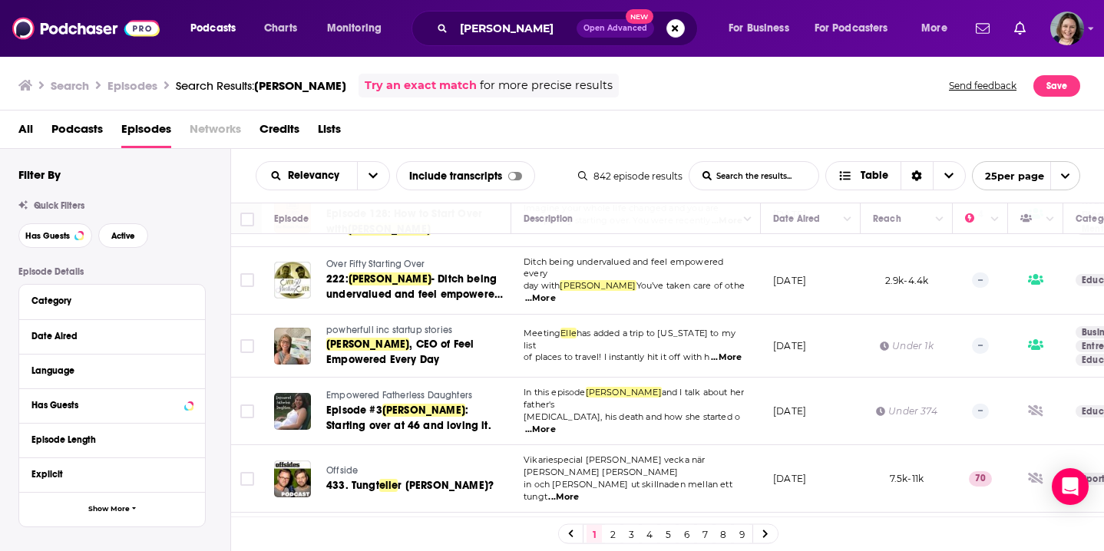
click at [810, 378] on td "[DATE]" at bounding box center [811, 412] width 100 height 68
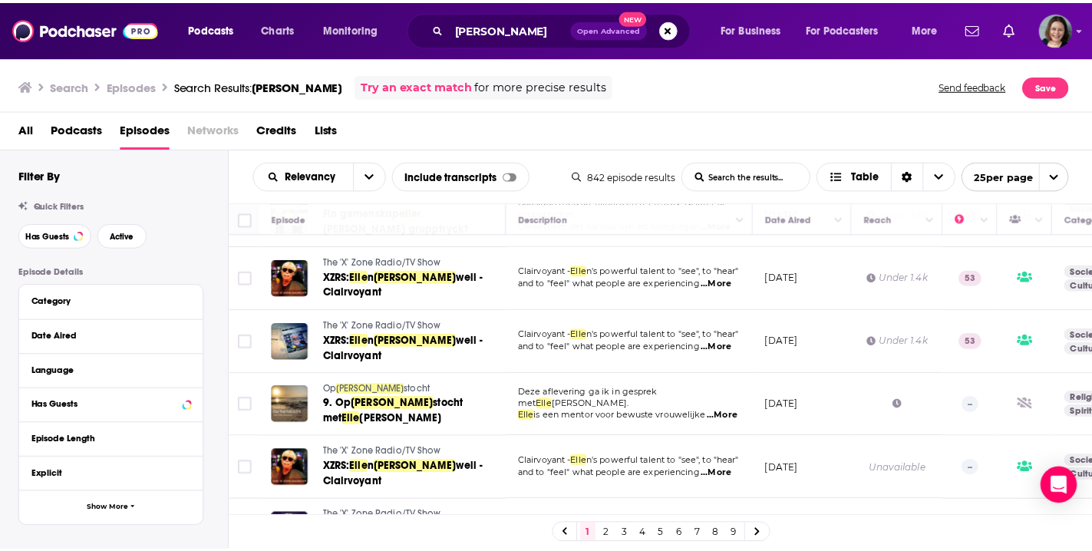
scroll to position [838, 0]
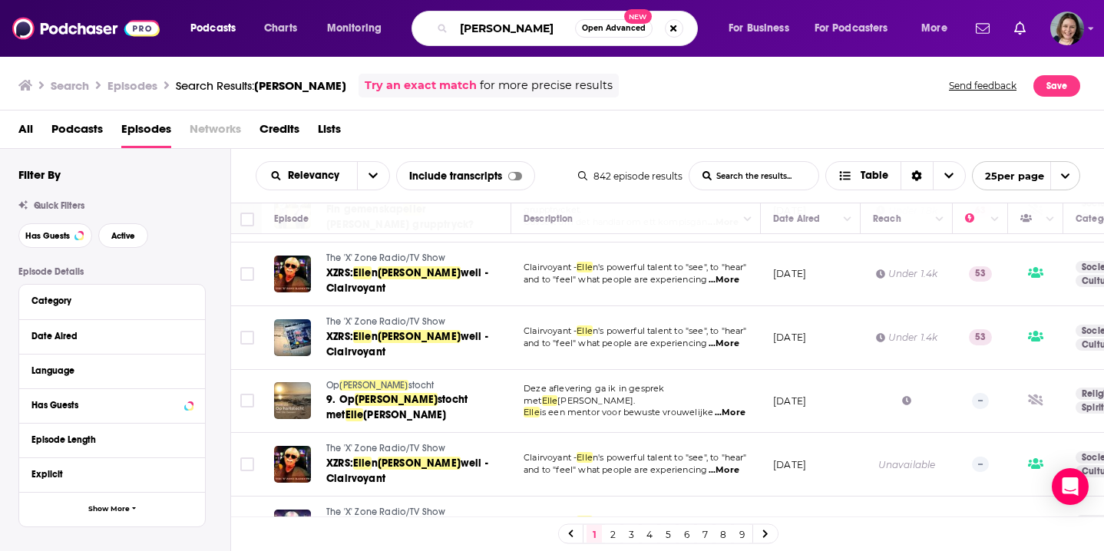
drag, startPoint x: 513, startPoint y: 31, endPoint x: 437, endPoint y: 31, distance: 75.2
click at [437, 31] on div "[PERSON_NAME] Open Advanced New" at bounding box center [554, 28] width 286 height 35
paste input "Jocko Podcas"
type input "Jocko Podcast"
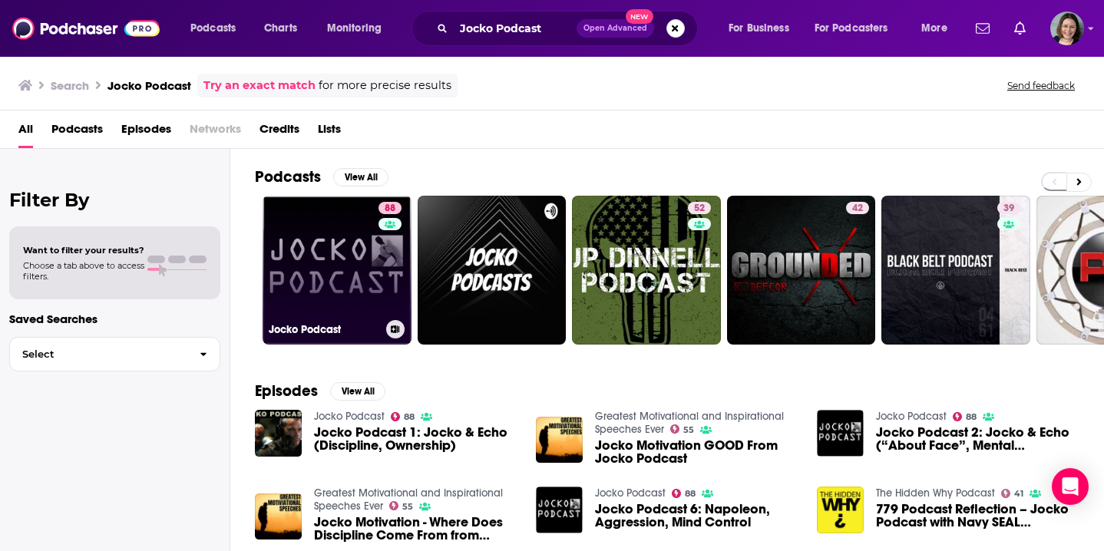
click at [323, 282] on link "88 Jocko Podcast" at bounding box center [336, 270] width 149 height 149
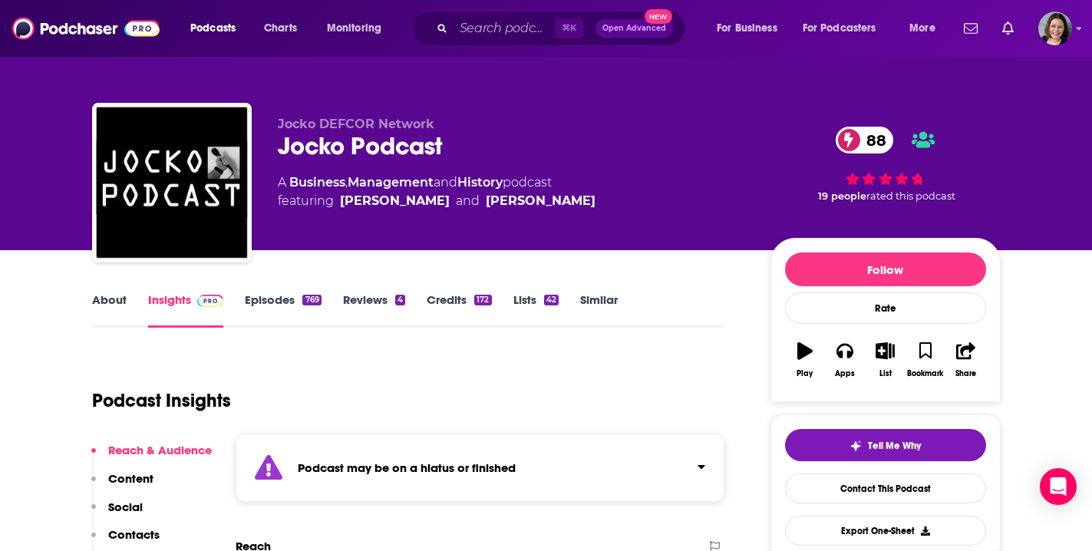
click at [279, 300] on link "Episodes 769" at bounding box center [283, 309] width 76 height 35
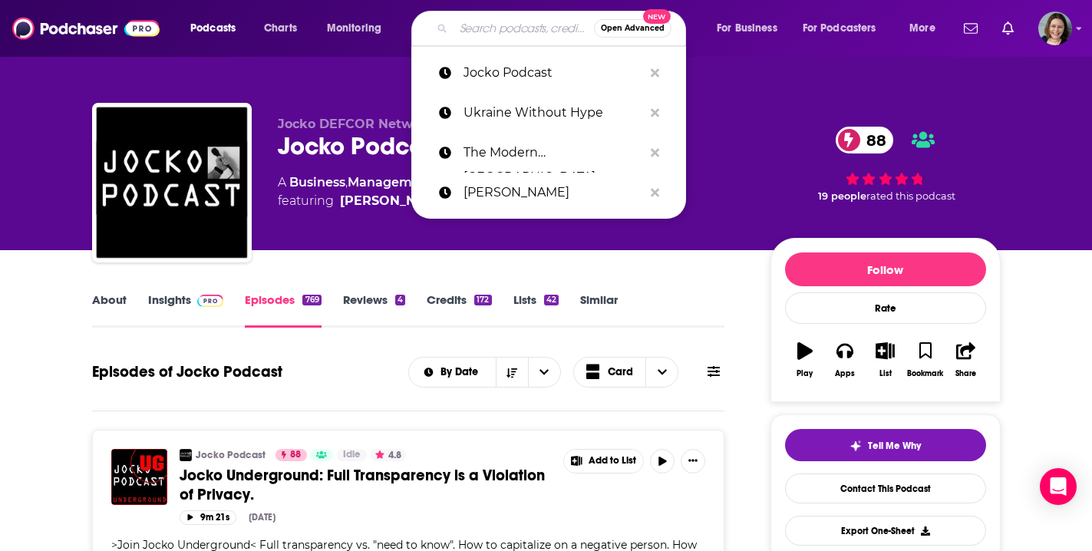
click at [482, 28] on input "Search podcasts, credits, & more..." at bounding box center [524, 28] width 140 height 25
paste input "Before You Kill Yourself"
type input "Before You Kill Yourself"
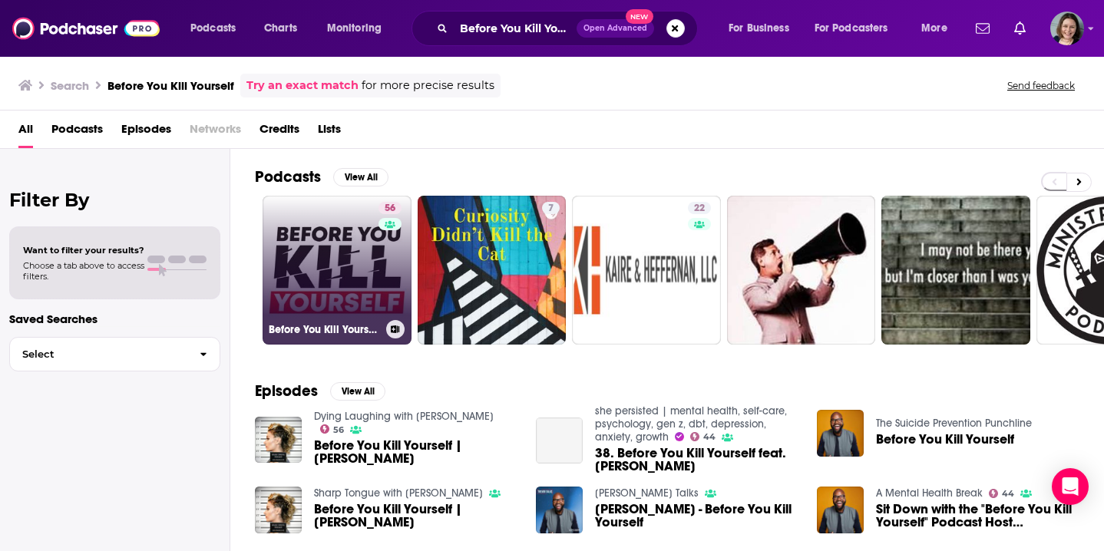
click at [333, 256] on link "56 Before You Kill Yourself: a suicide prevention podcast." at bounding box center [336, 270] width 149 height 149
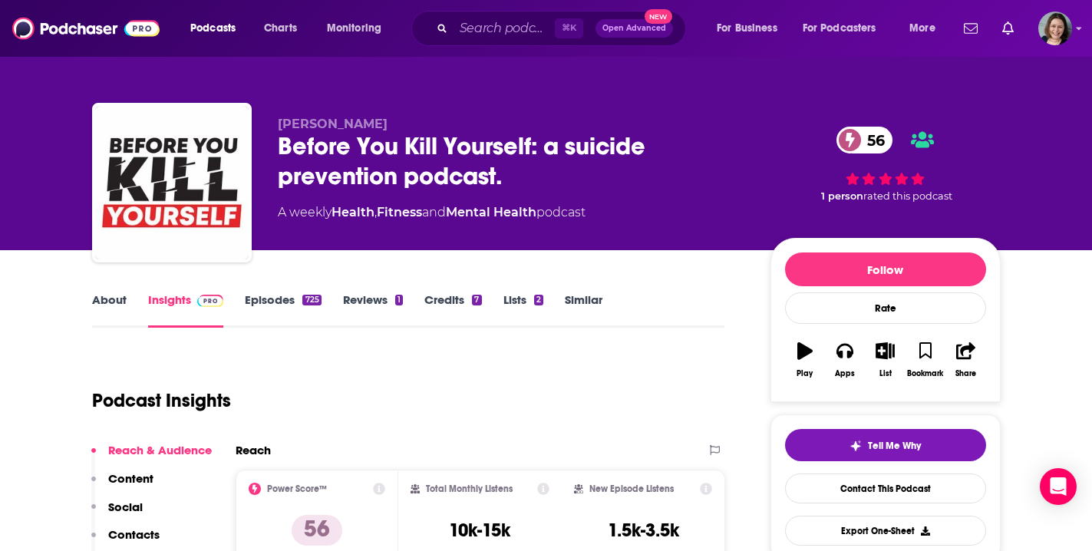
click at [278, 302] on link "Episodes 725" at bounding box center [283, 309] width 76 height 35
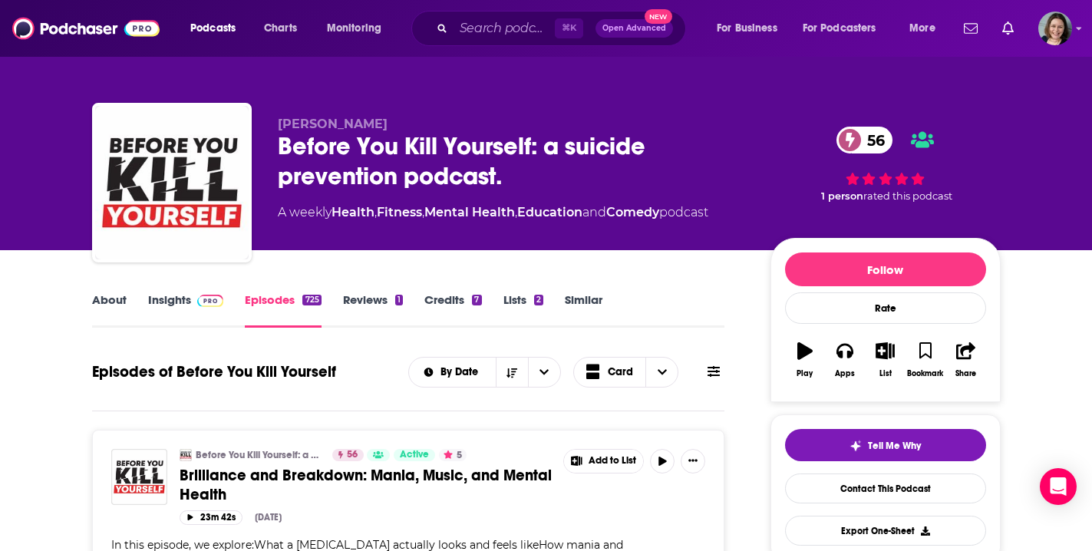
click at [111, 307] on link "About" at bounding box center [109, 309] width 35 height 35
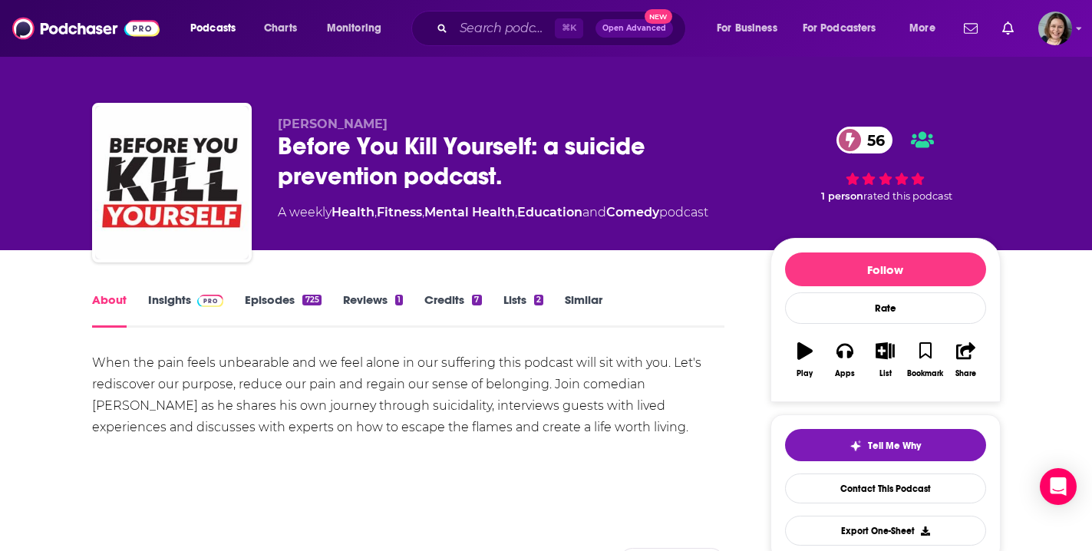
drag, startPoint x: 91, startPoint y: 365, endPoint x: 615, endPoint y: 424, distance: 527.6
click at [615, 424] on div "When the pain feels unbearable and we feel alone in our suffering this podcast …" at bounding box center [408, 395] width 633 height 86
click at [165, 305] on link "Insights" at bounding box center [186, 309] width 76 height 35
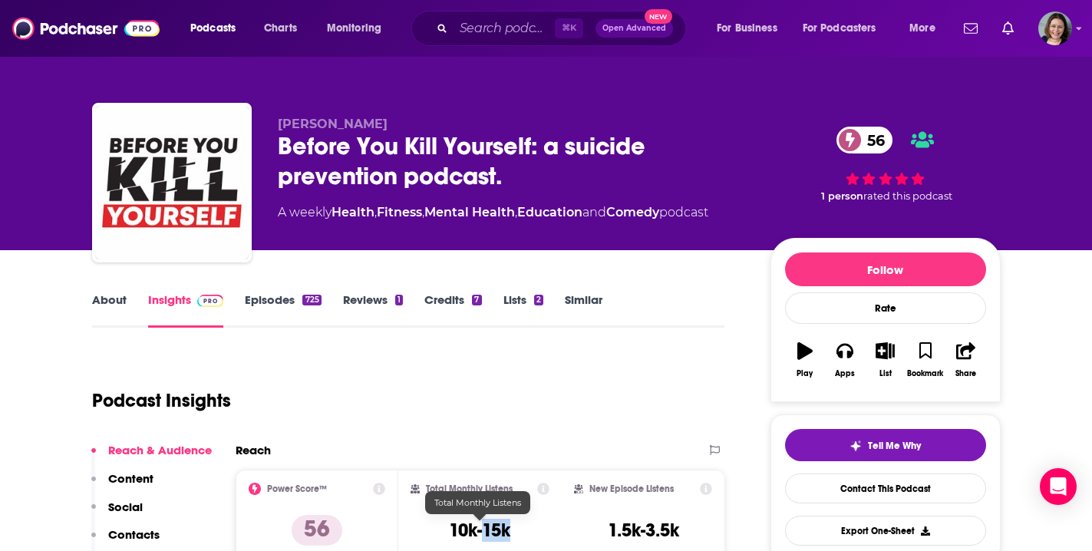
drag, startPoint x: 513, startPoint y: 534, endPoint x: 487, endPoint y: 533, distance: 26.1
click at [487, 533] on div "Total Monthly Listens 10k-15k" at bounding box center [480, 518] width 139 height 71
copy h3 "15k"
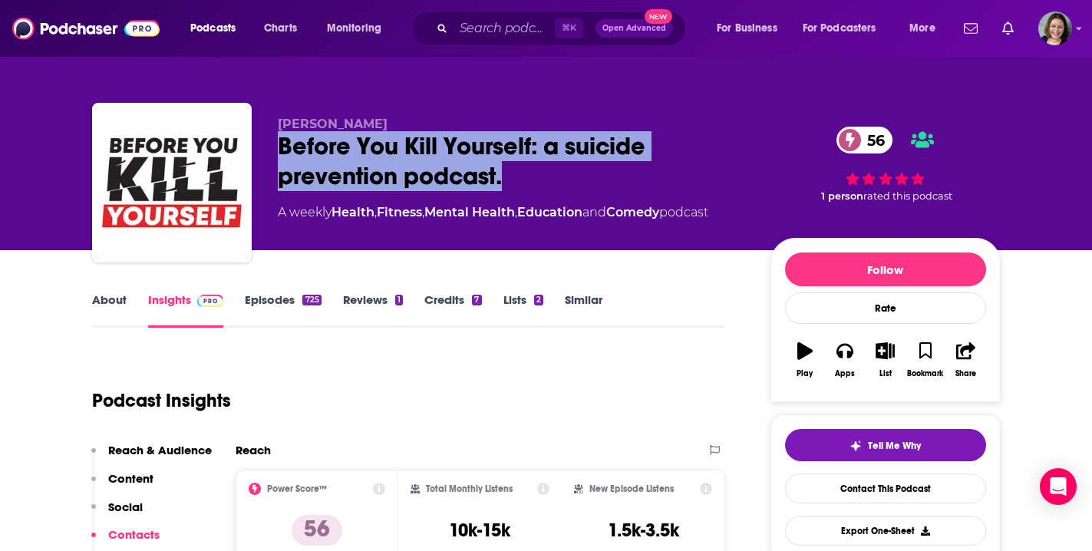
drag, startPoint x: 502, startPoint y: 176, endPoint x: 282, endPoint y: 140, distance: 222.4
click at [282, 140] on div "Before You Kill Yourself: a suicide prevention podcast. 56" at bounding box center [512, 161] width 468 height 60
copy h2 "Before You Kill Yourself: a suicide prevention podcast."
click at [277, 303] on link "Episodes 725" at bounding box center [283, 309] width 76 height 35
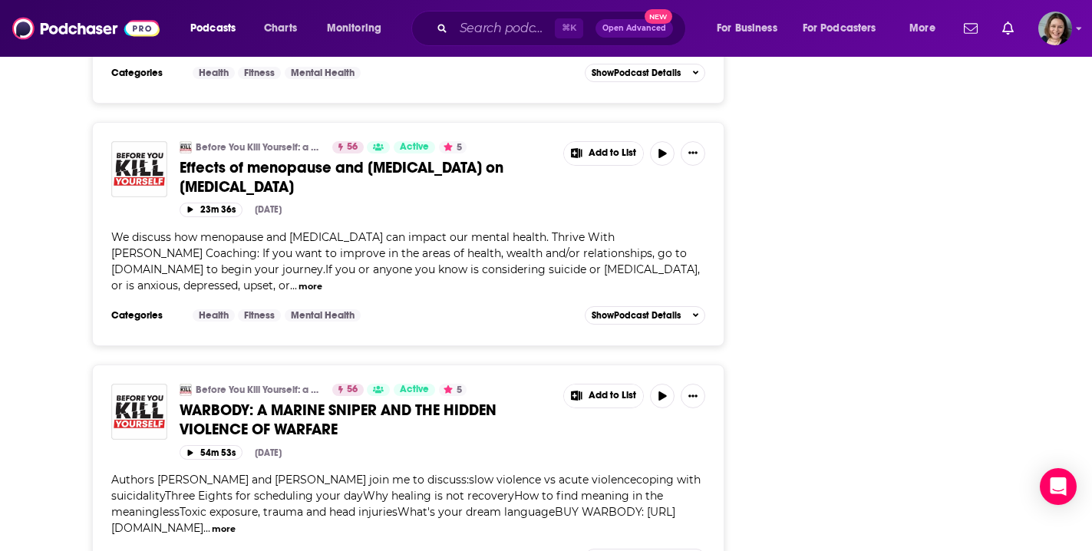
scroll to position [4175, 0]
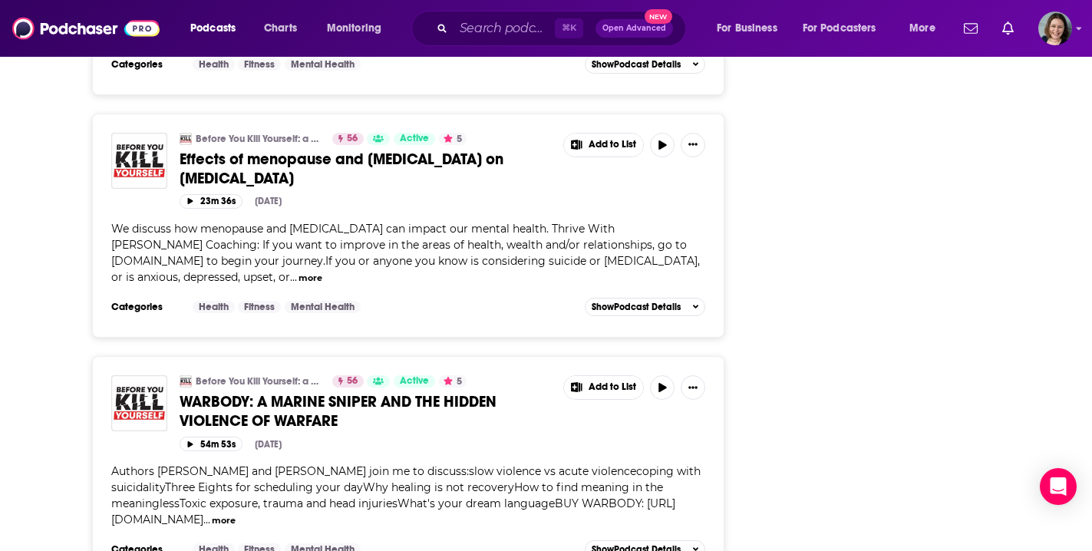
click at [371, 392] on span "WARBODY: A MARINE SNIPER AND THE HIDDEN VIOLENCE OF WARFARE" at bounding box center [338, 411] width 317 height 38
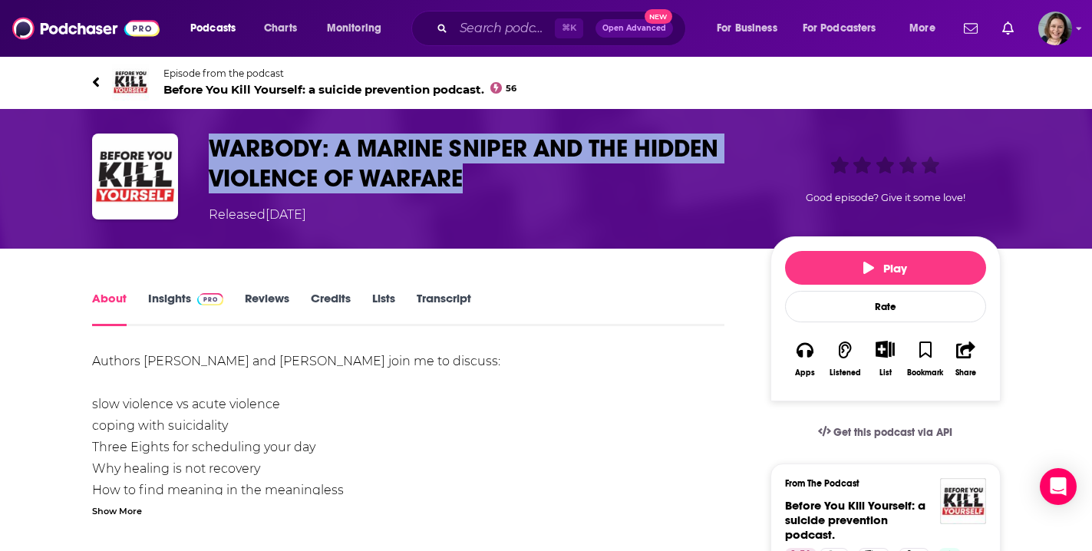
drag, startPoint x: 215, startPoint y: 154, endPoint x: 464, endPoint y: 182, distance: 250.2
click at [464, 182] on h1 "WARBODY: A MARINE SNIPER AND THE HIDDEN VIOLENCE OF WARFARE" at bounding box center [477, 164] width 537 height 60
copy h1 "WARBODY: A MARINE SNIPER AND THE HIDDEN VIOLENCE OF WARFARE"
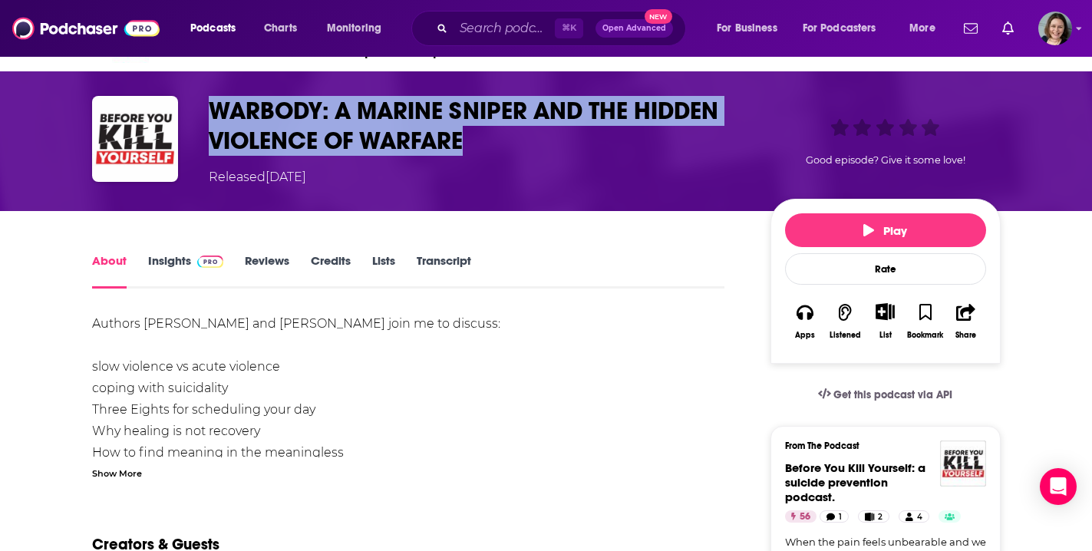
scroll to position [50, 0]
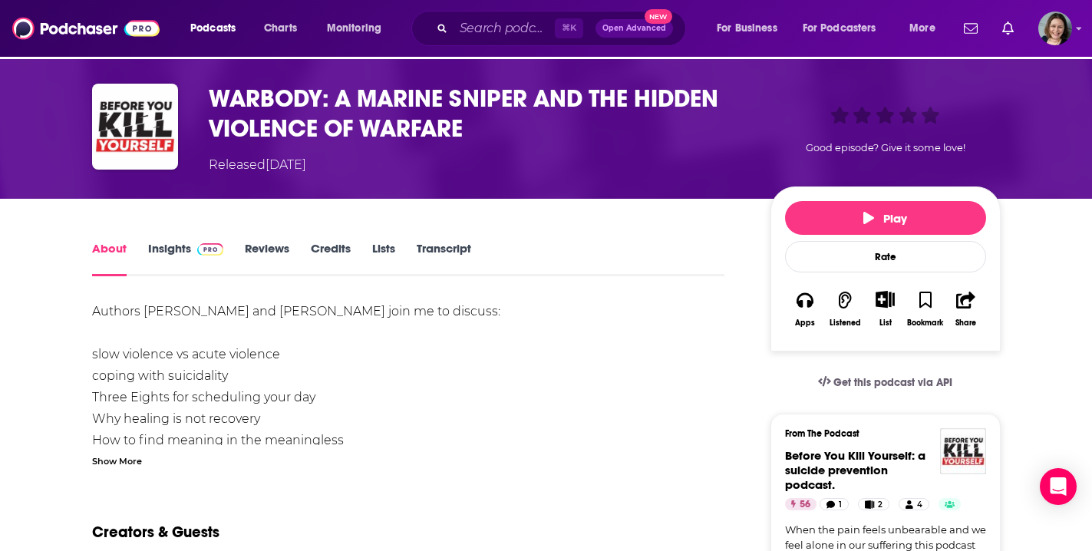
click at [121, 463] on div "Show More" at bounding box center [117, 460] width 50 height 15
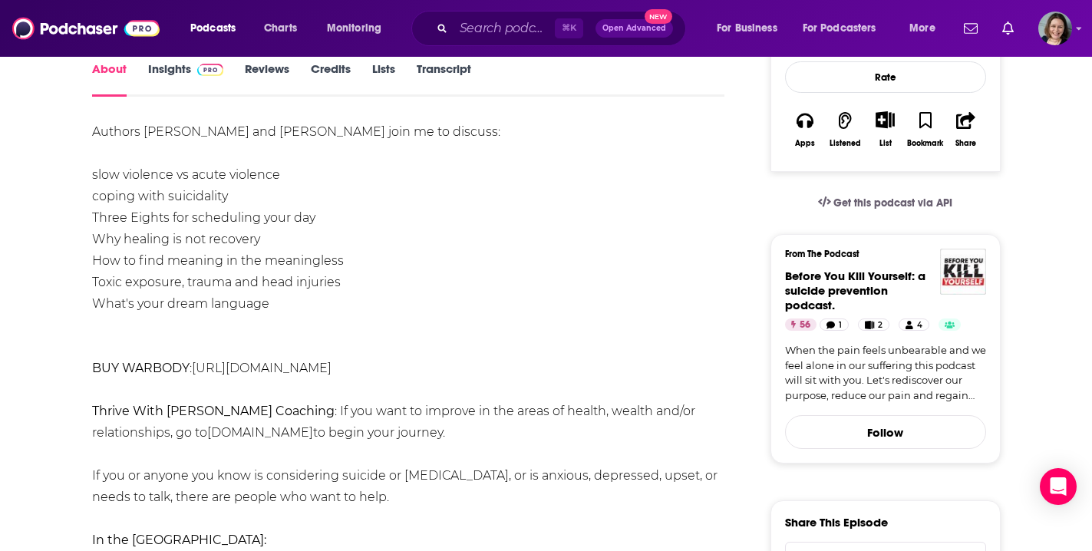
scroll to position [268, 0]
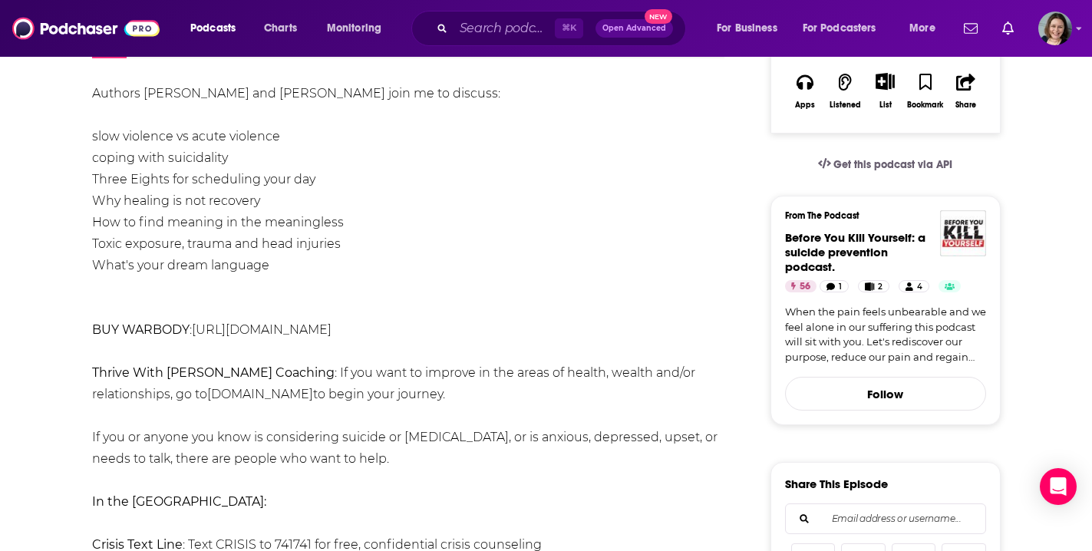
click at [281, 328] on link "[URL][DOMAIN_NAME]" at bounding box center [262, 329] width 140 height 15
click at [474, 30] on input "Search podcasts, credits, & more..." at bounding box center [504, 28] width 101 height 25
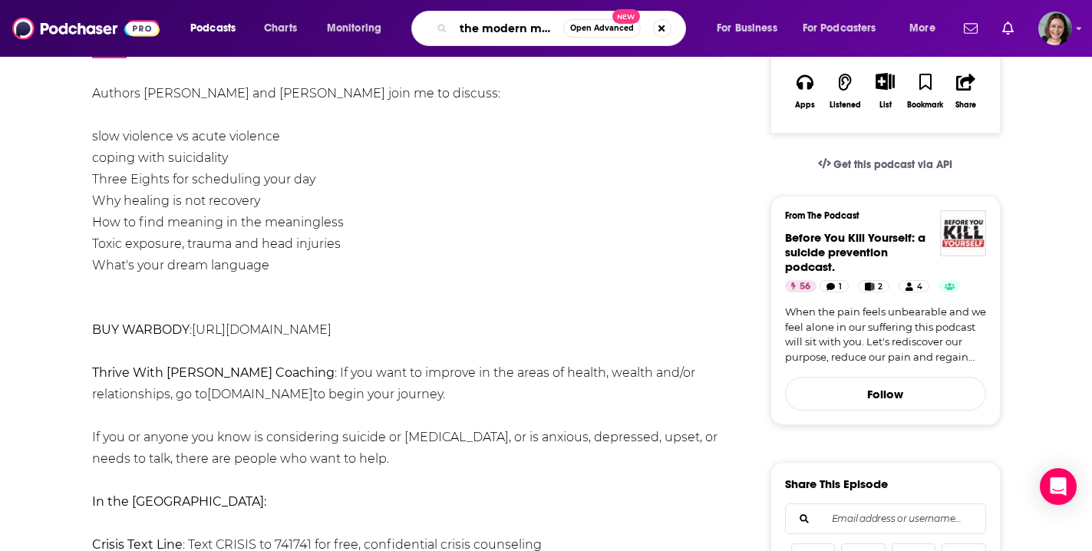
type input "the modern [GEOGRAPHIC_DATA]"
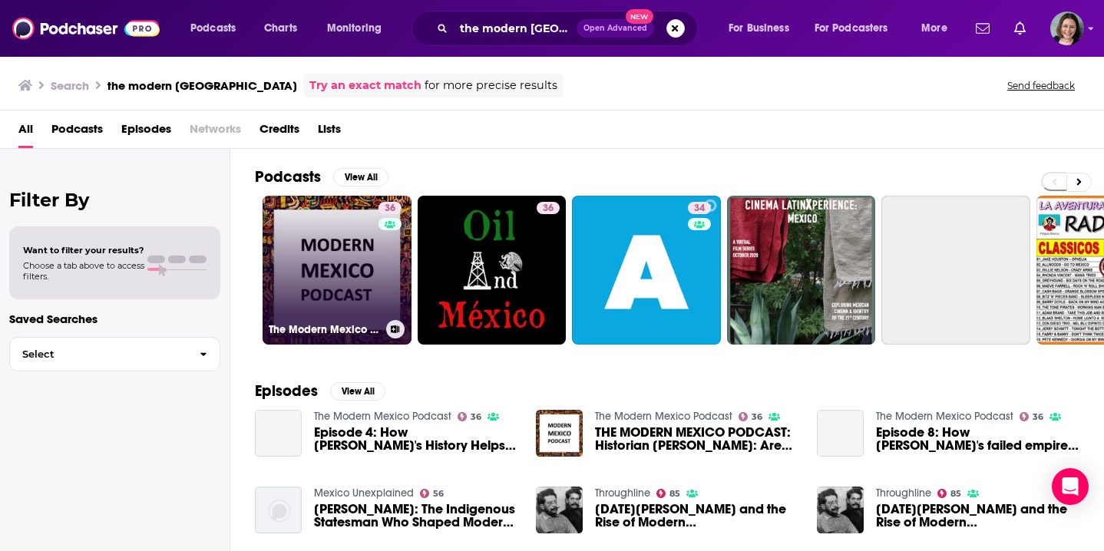
click at [351, 268] on link "36 The Modern Mexico Podcast" at bounding box center [336, 270] width 149 height 149
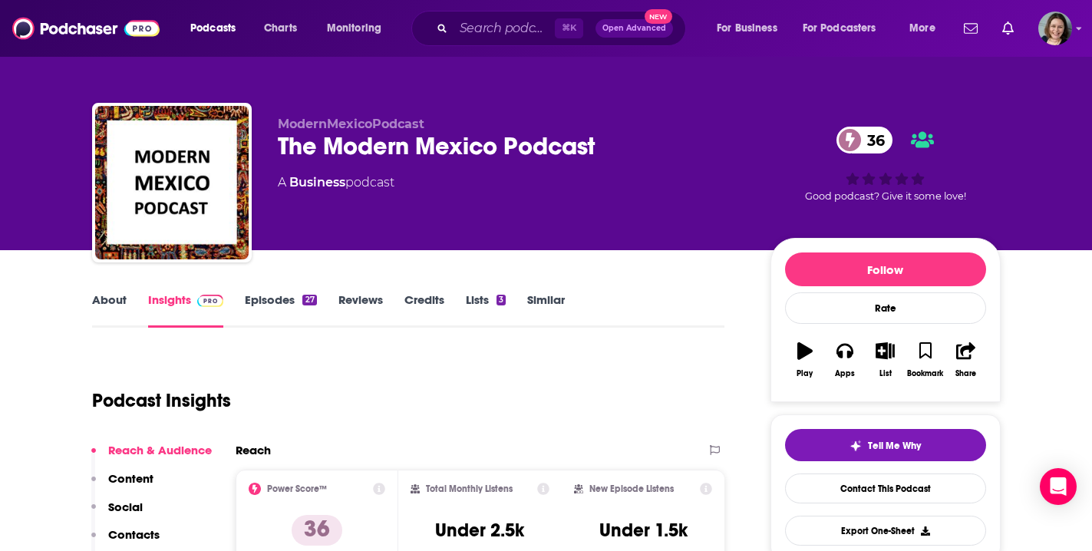
click at [271, 304] on link "Episodes 27" at bounding box center [280, 309] width 71 height 35
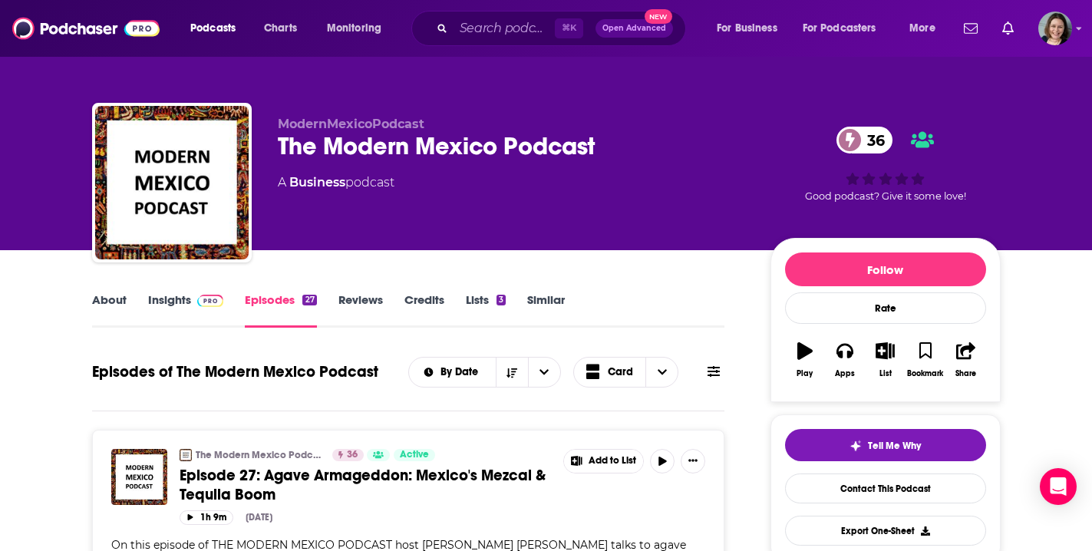
click at [107, 302] on link "About" at bounding box center [109, 309] width 35 height 35
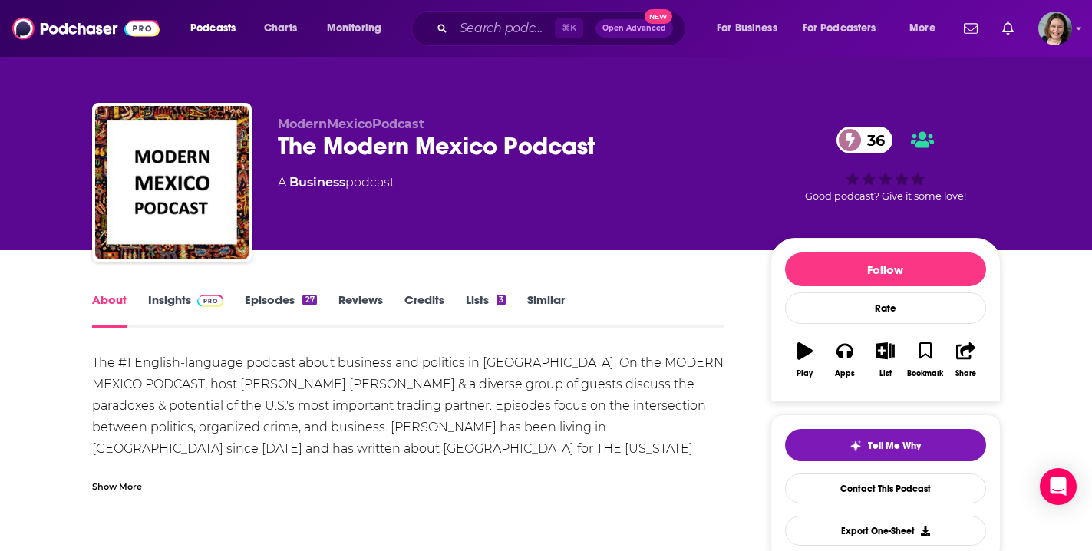
click at [134, 488] on div "Show More" at bounding box center [117, 485] width 50 height 15
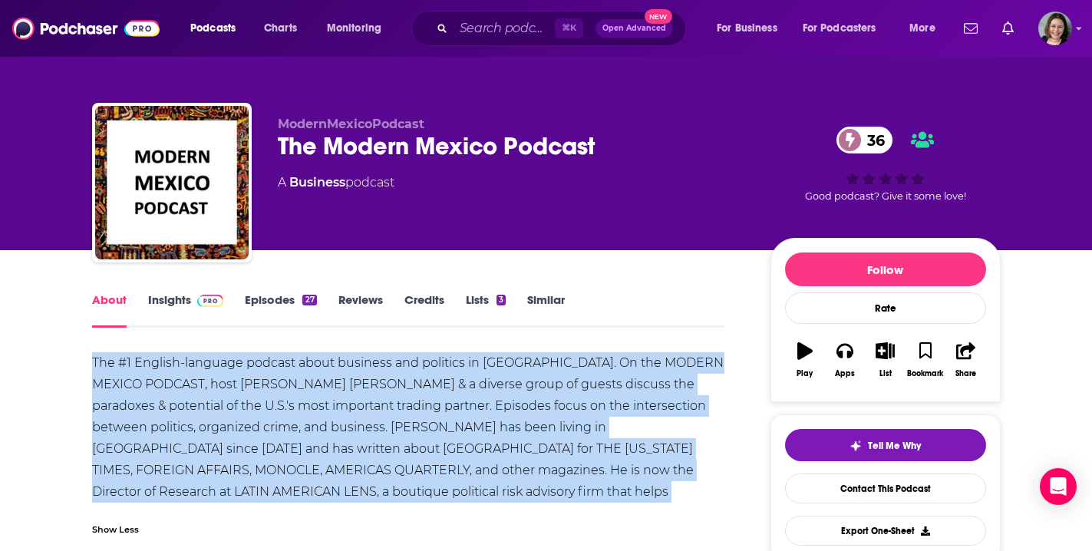
drag, startPoint x: 94, startPoint y: 361, endPoint x: 590, endPoint y: 482, distance: 510.9
click at [590, 482] on div "The #1 English-language podcast about business and politics in [GEOGRAPHIC_DATA…" at bounding box center [408, 438] width 633 height 172
copy div "The #1 English-language podcast about business and politics in [GEOGRAPHIC_DATA…"
click at [170, 301] on link "Insights" at bounding box center [186, 309] width 76 height 35
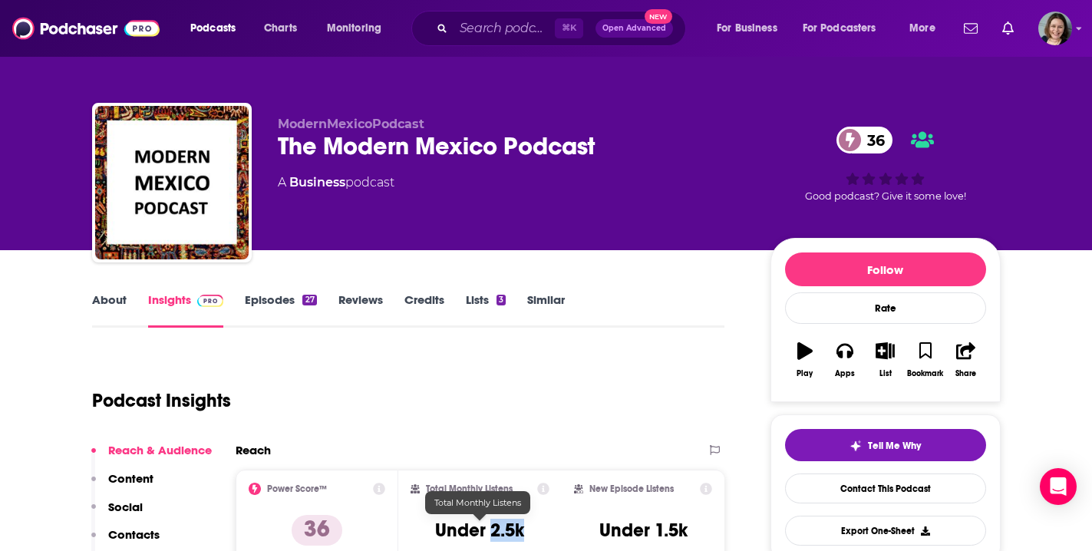
drag, startPoint x: 527, startPoint y: 533, endPoint x: 492, endPoint y: 534, distance: 35.3
click at [492, 534] on div "Total Monthly Listens Under 2.5k" at bounding box center [480, 518] width 139 height 71
copy h3 "2.5k"
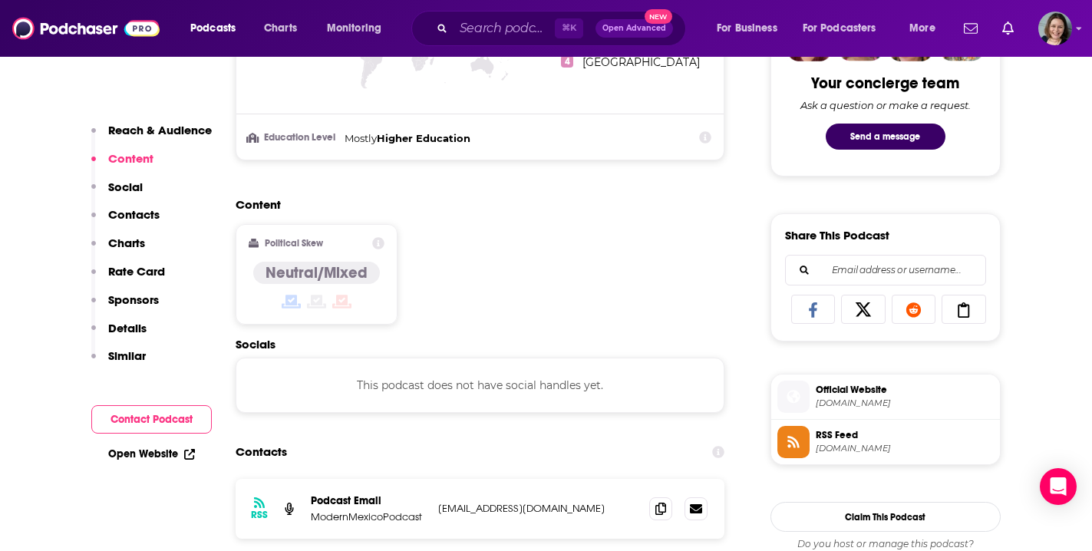
scroll to position [949, 0]
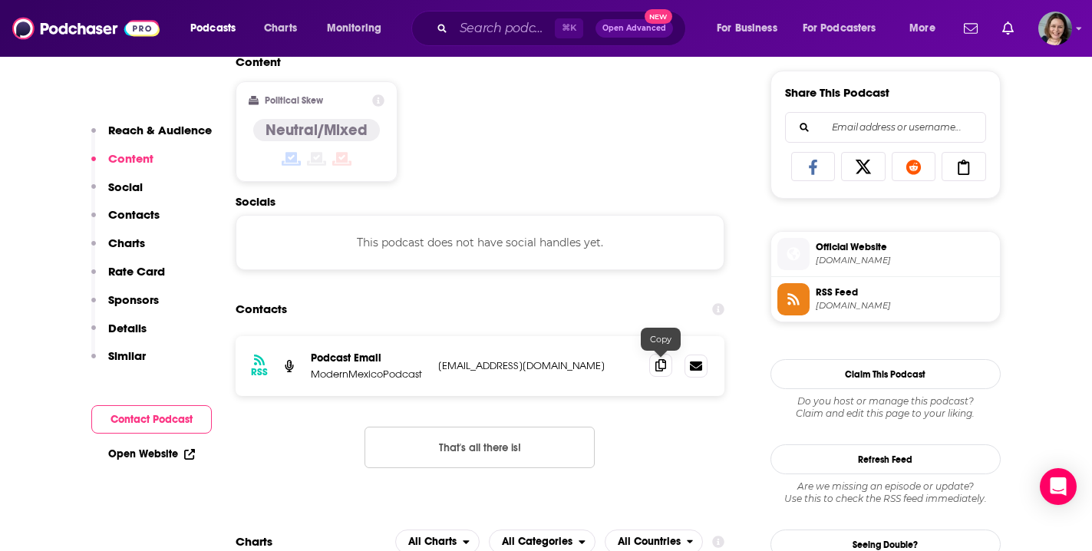
click at [665, 368] on icon at bounding box center [660, 365] width 11 height 12
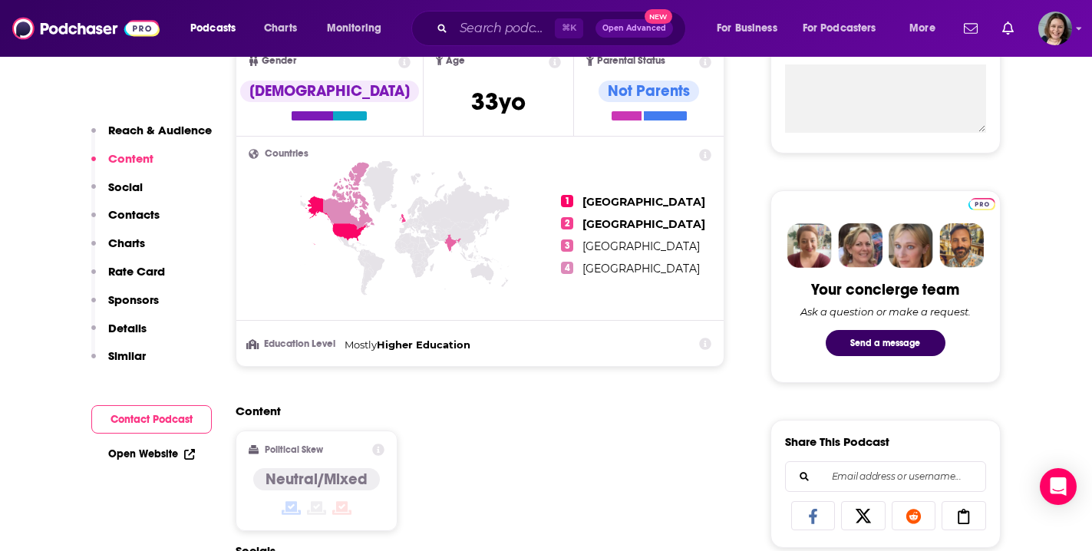
scroll to position [0, 0]
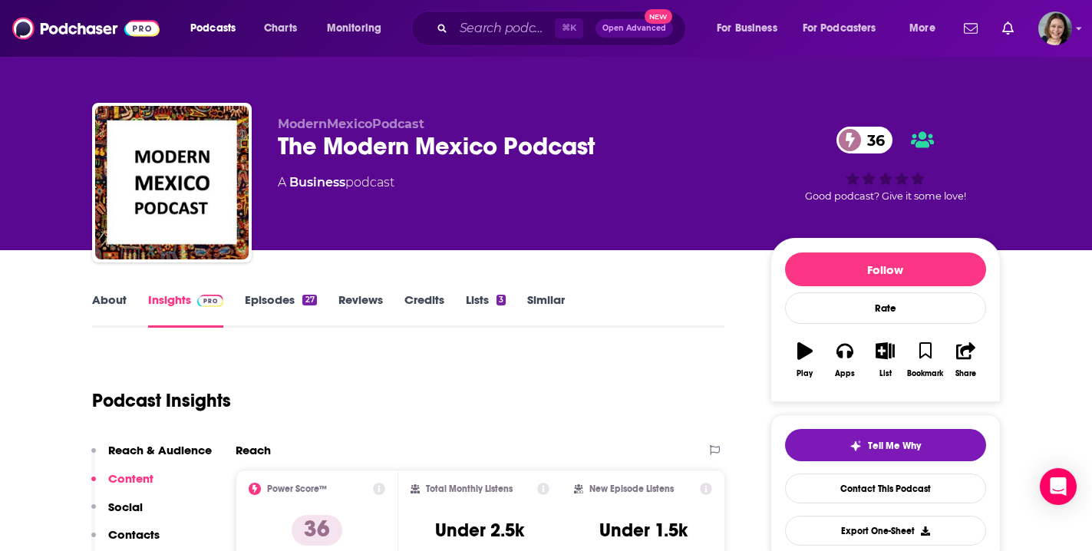
click at [272, 301] on link "Episodes 27" at bounding box center [280, 309] width 71 height 35
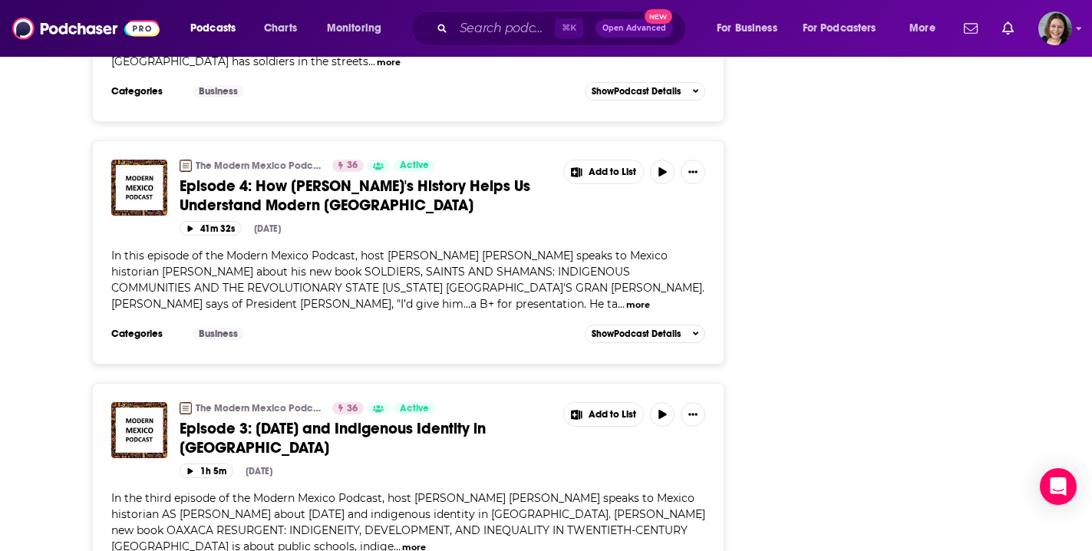
scroll to position [5885, 0]
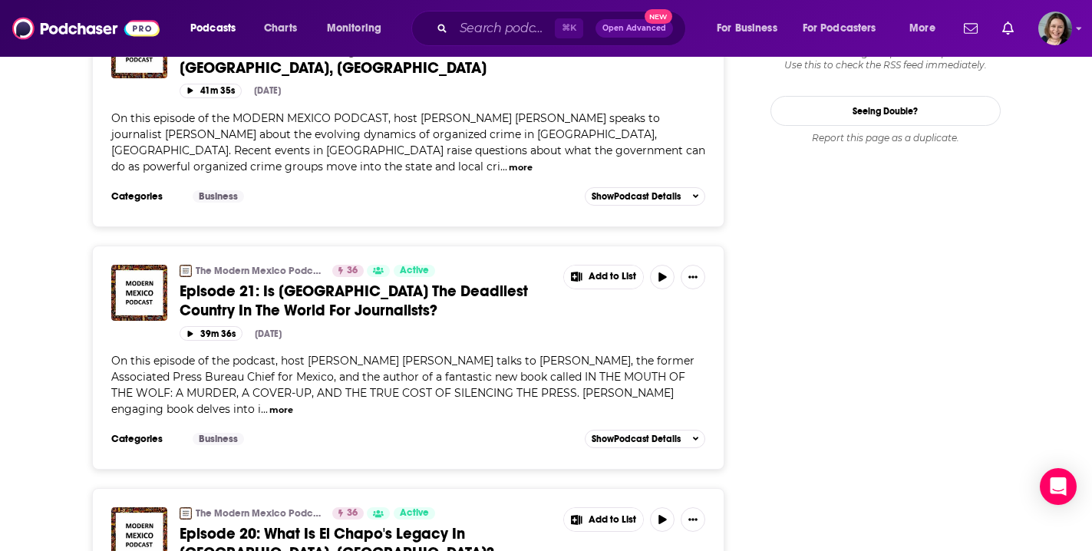
scroll to position [1668, 0]
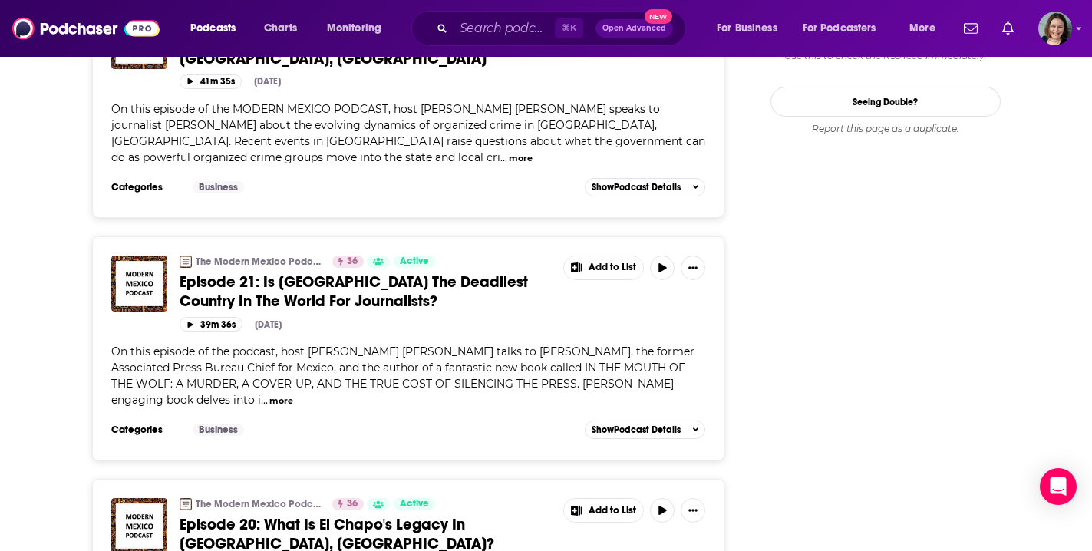
click at [454, 272] on span "Episode 21: Is [GEOGRAPHIC_DATA] The Deadliest Country In The World For Journal…" at bounding box center [354, 291] width 348 height 38
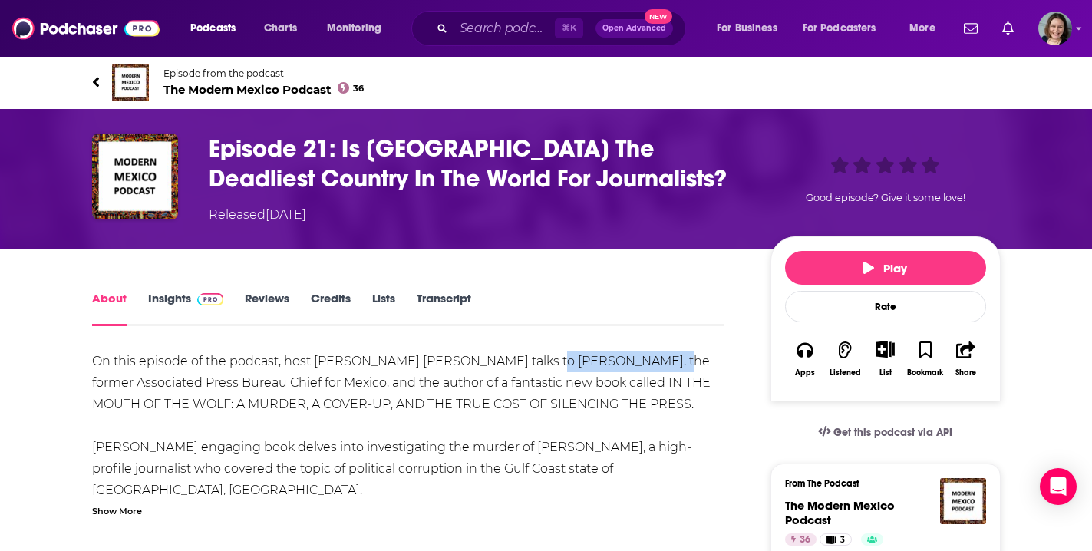
drag, startPoint x: 520, startPoint y: 359, endPoint x: 635, endPoint y: 361, distance: 115.1
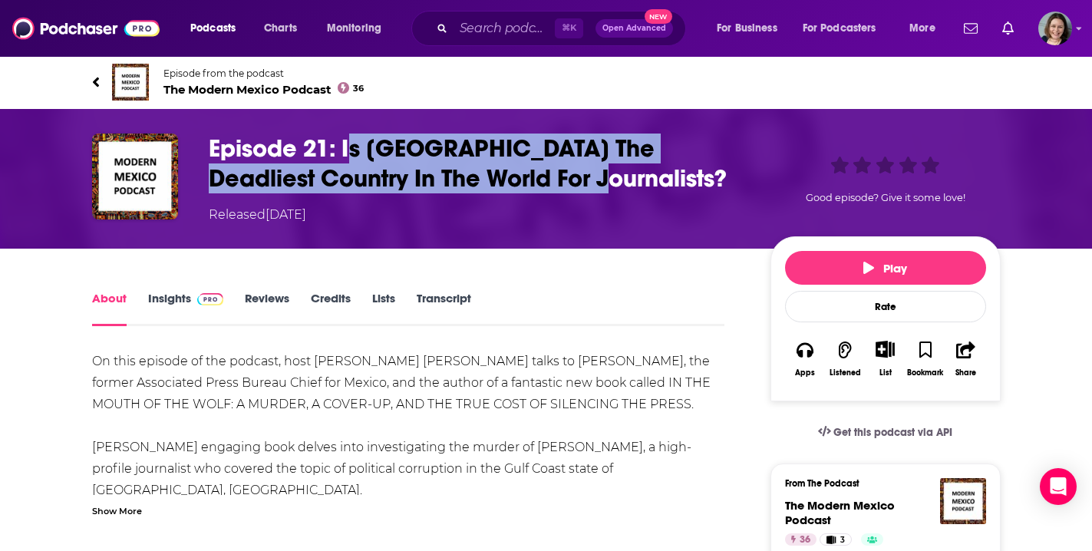
drag, startPoint x: 498, startPoint y: 177, endPoint x: 346, endPoint y: 151, distance: 154.1
click at [346, 151] on h1 "Episode 21: Is [GEOGRAPHIC_DATA] The Deadliest Country In The World For Journal…" at bounding box center [477, 164] width 537 height 60
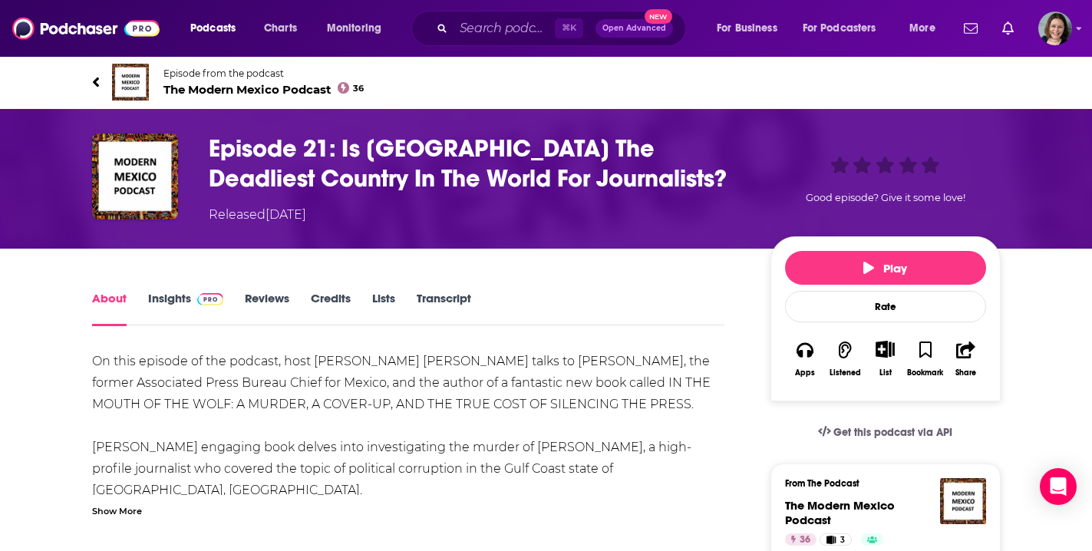
click at [502, 183] on h1 "Episode 21: Is [GEOGRAPHIC_DATA] The Deadliest Country In The World For Journal…" at bounding box center [477, 164] width 537 height 60
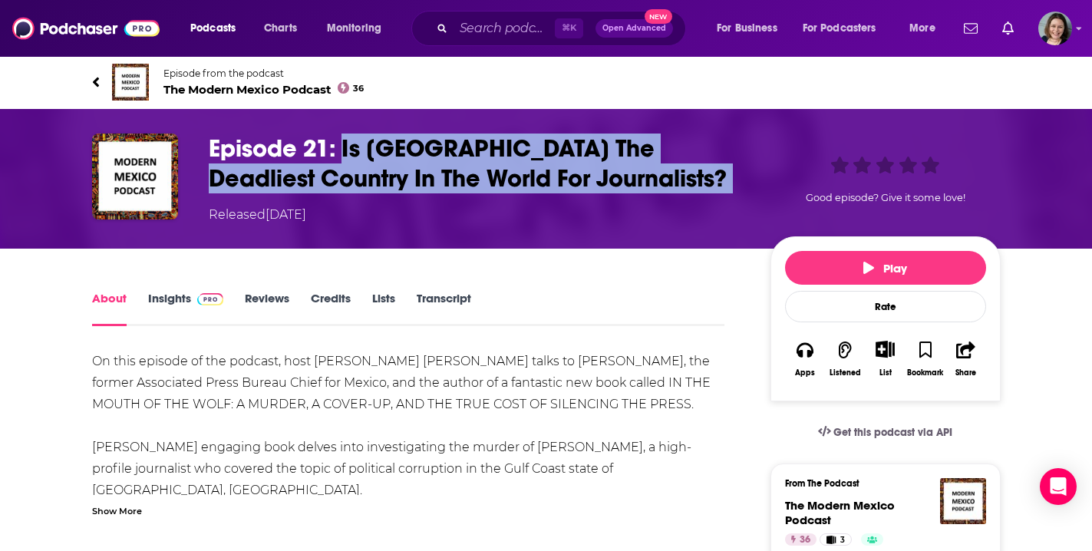
drag, startPoint x: 502, startPoint y: 183, endPoint x: 345, endPoint y: 150, distance: 160.6
click at [345, 150] on h1 "Episode 21: Is [GEOGRAPHIC_DATA] The Deadliest Country In The World For Journal…" at bounding box center [477, 164] width 537 height 60
copy h1 "Is [GEOGRAPHIC_DATA] The Deadliest Country In The World For Journalists?"
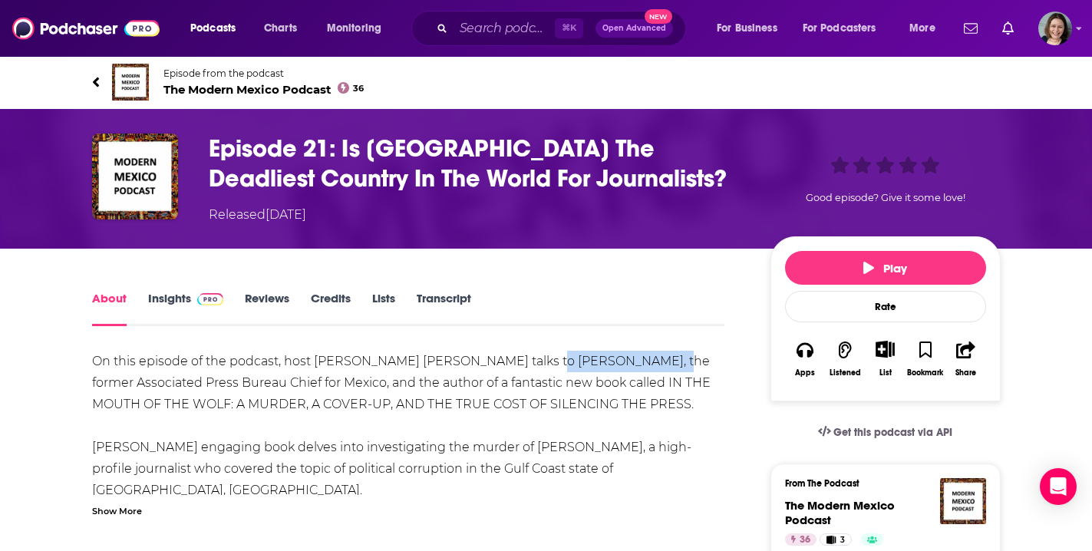
drag, startPoint x: 523, startPoint y: 363, endPoint x: 635, endPoint y: 363, distance: 112.0
click at [130, 512] on div "Show More" at bounding box center [117, 510] width 50 height 15
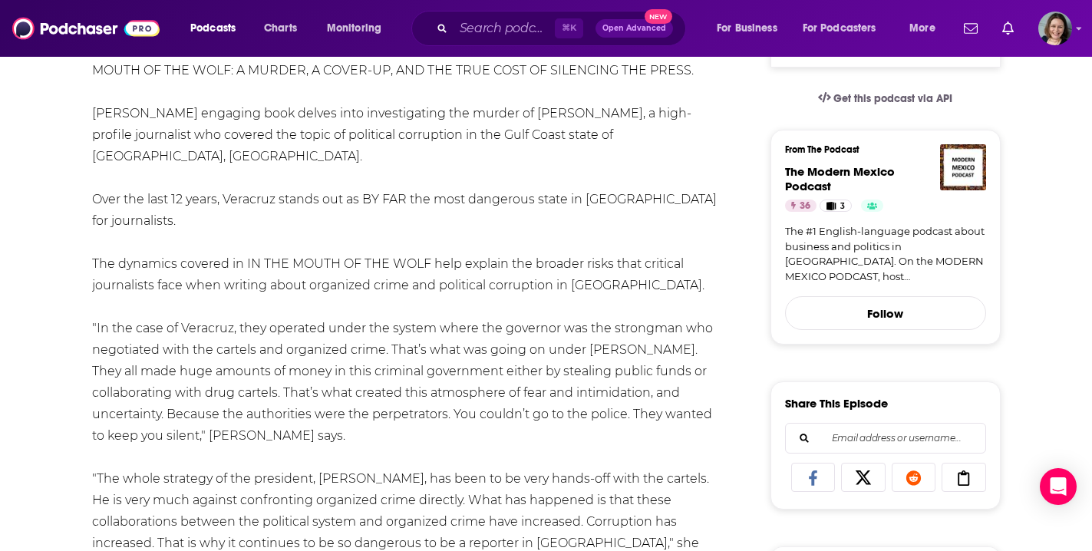
scroll to position [343, 0]
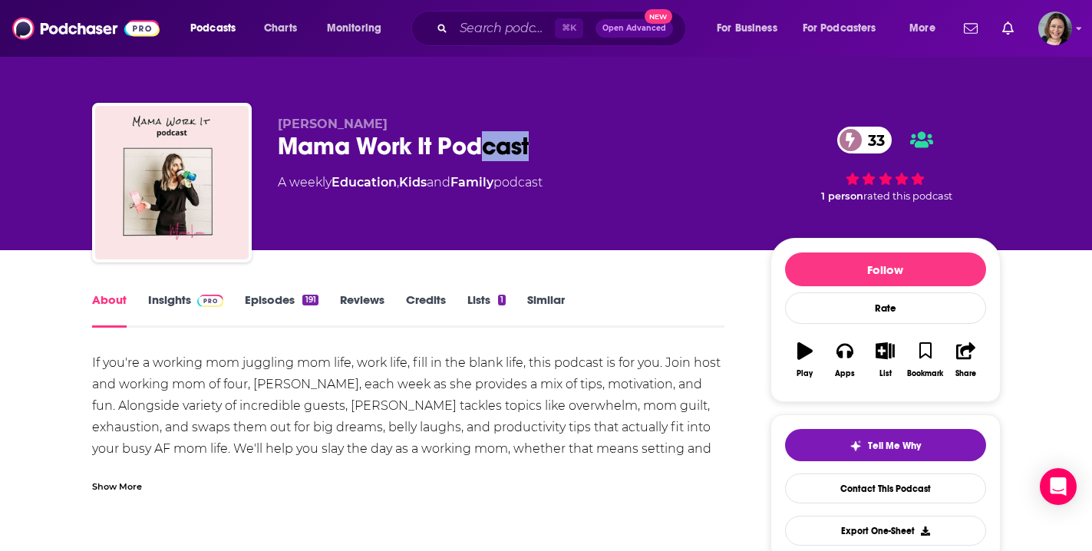
drag, startPoint x: 533, startPoint y: 144, endPoint x: 477, endPoint y: 144, distance: 56.0
click at [477, 144] on div "Mama Work It Podcast 33" at bounding box center [512, 146] width 468 height 30
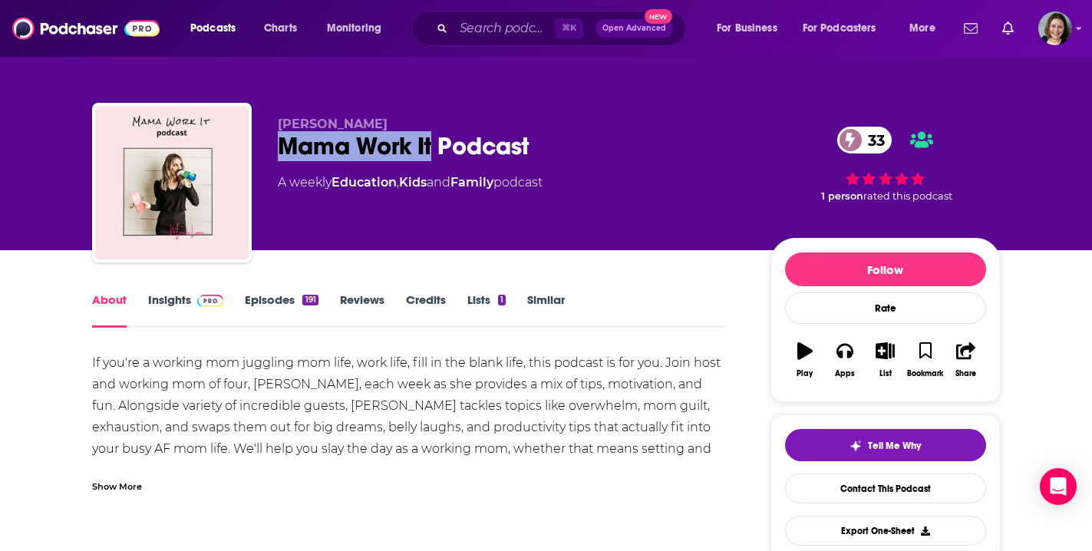
drag, startPoint x: 432, startPoint y: 147, endPoint x: 285, endPoint y: 144, distance: 146.6
click at [285, 144] on div "Mama Work It Podcast 33" at bounding box center [512, 146] width 468 height 30
copy h1 "Mama Work It"
click at [530, 150] on div "Mama Work It Podcast 33" at bounding box center [512, 146] width 468 height 30
click at [170, 299] on link "Insights" at bounding box center [186, 309] width 76 height 35
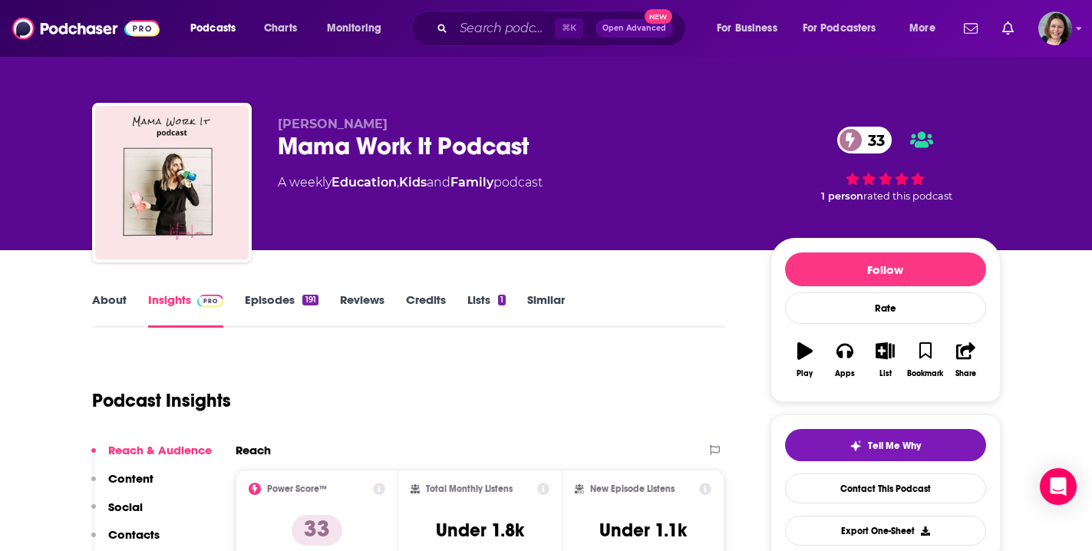
click at [269, 299] on link "Episodes 191" at bounding box center [281, 309] width 73 height 35
